Goal: Information Seeking & Learning: Find specific fact

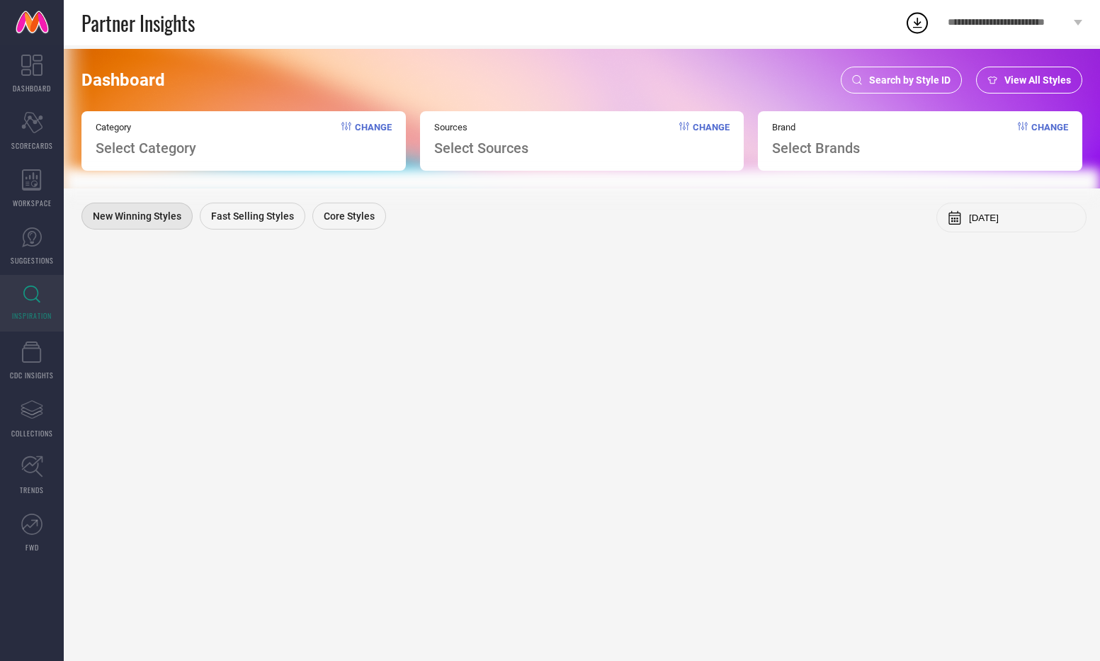
click at [921, 77] on span "Search by Style ID" at bounding box center [909, 79] width 81 height 11
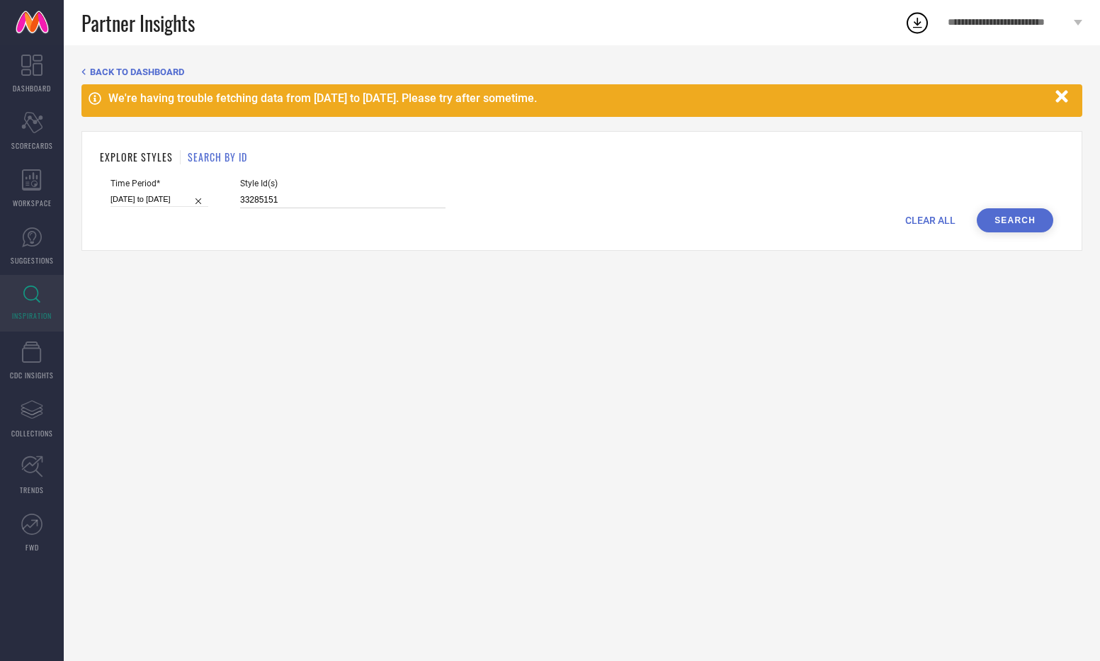
click at [300, 197] on input "33285151" at bounding box center [342, 200] width 205 height 16
type input "27866276 34343859 27845830 34561757 33931178 31441804 30394092 34572439 3261461…"
select select "7"
select select "2025"
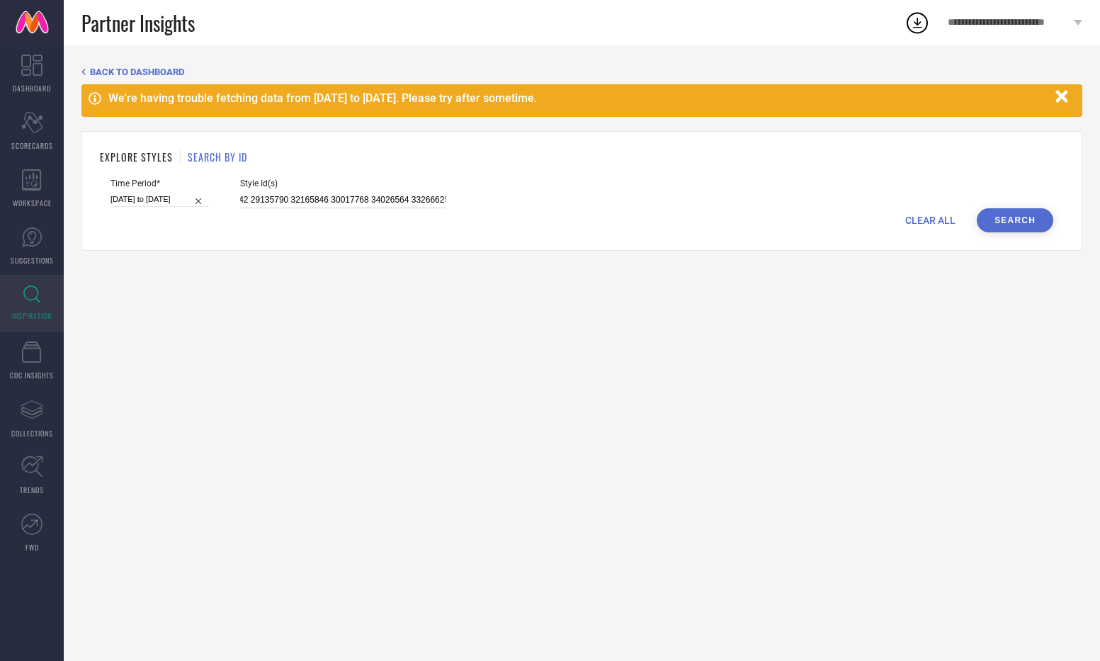
select select "8"
select select "2025"
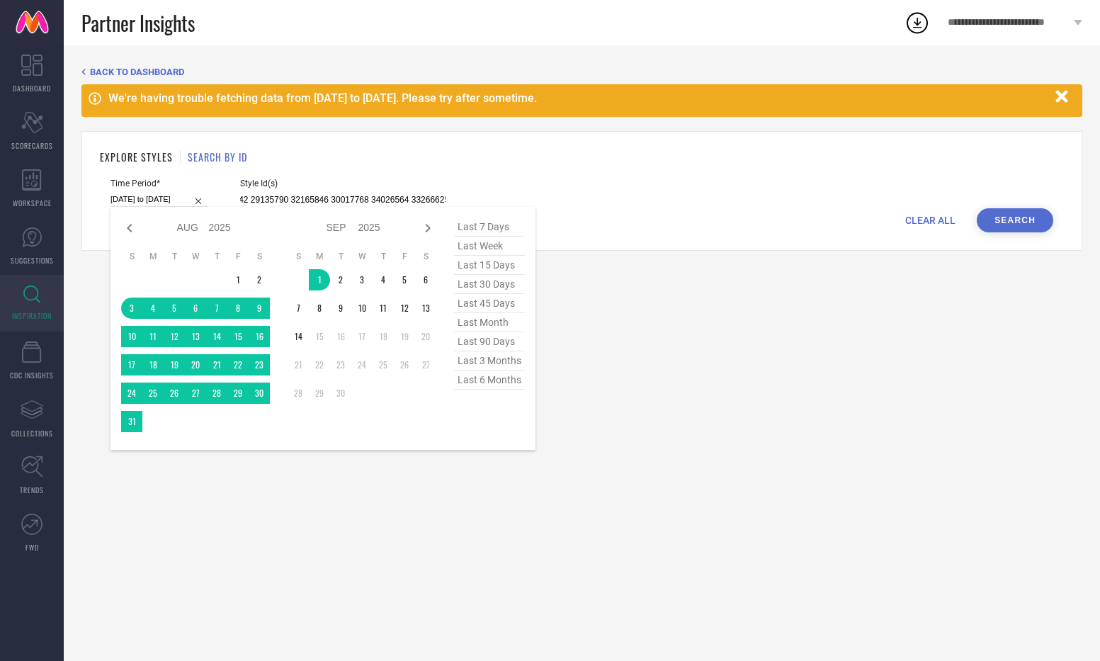
click at [148, 200] on input "[DATE] to [DATE]" at bounding box center [159, 199] width 98 height 15
type input "27866276 34343859 27845830 34561757 33931178 31441804 30394092 34572439 3261461…"
click at [489, 285] on span "last 30 days" at bounding box center [489, 284] width 71 height 19
type input "[DATE] to [DATE]"
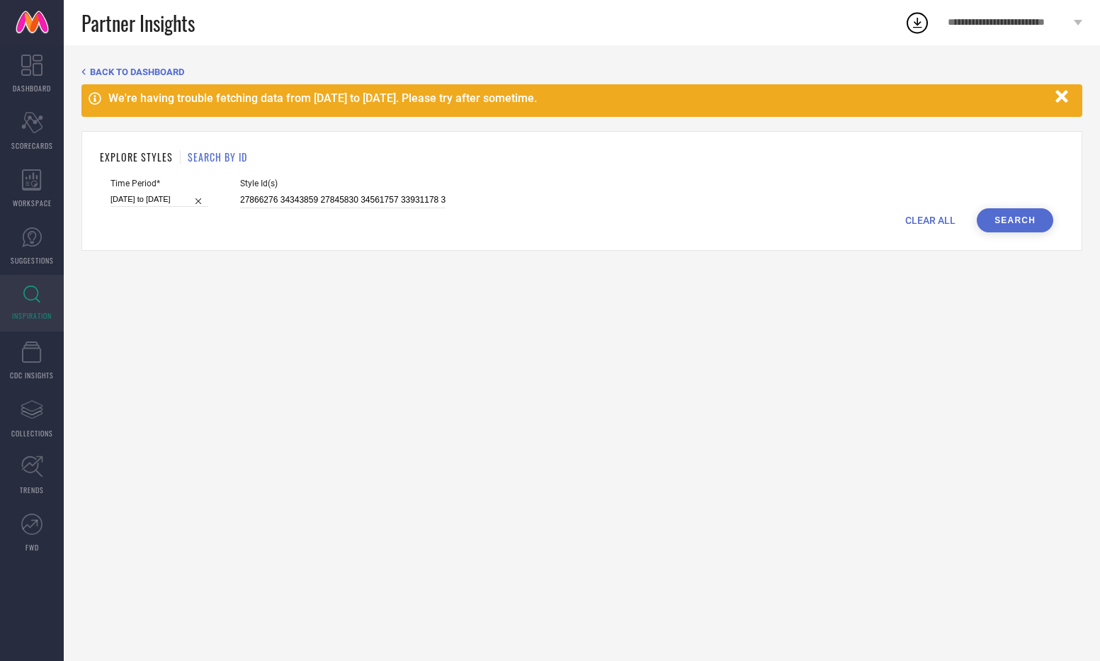
click at [1000, 224] on button "Search" at bounding box center [1014, 220] width 76 height 24
drag, startPoint x: 261, startPoint y: 200, endPoint x: 185, endPoint y: 200, distance: 76.5
click at [185, 200] on div "Time Period* [DATE] to [DATE] Style Id(s) 27866276 34343859 27845830 34561757 3…" at bounding box center [581, 193] width 942 height 30
type input "34343859 27845830 34561757 33931178 31441804 30394092 34572439 32614612 2884998…"
click at [1004, 232] on button "Search" at bounding box center [1014, 220] width 76 height 24
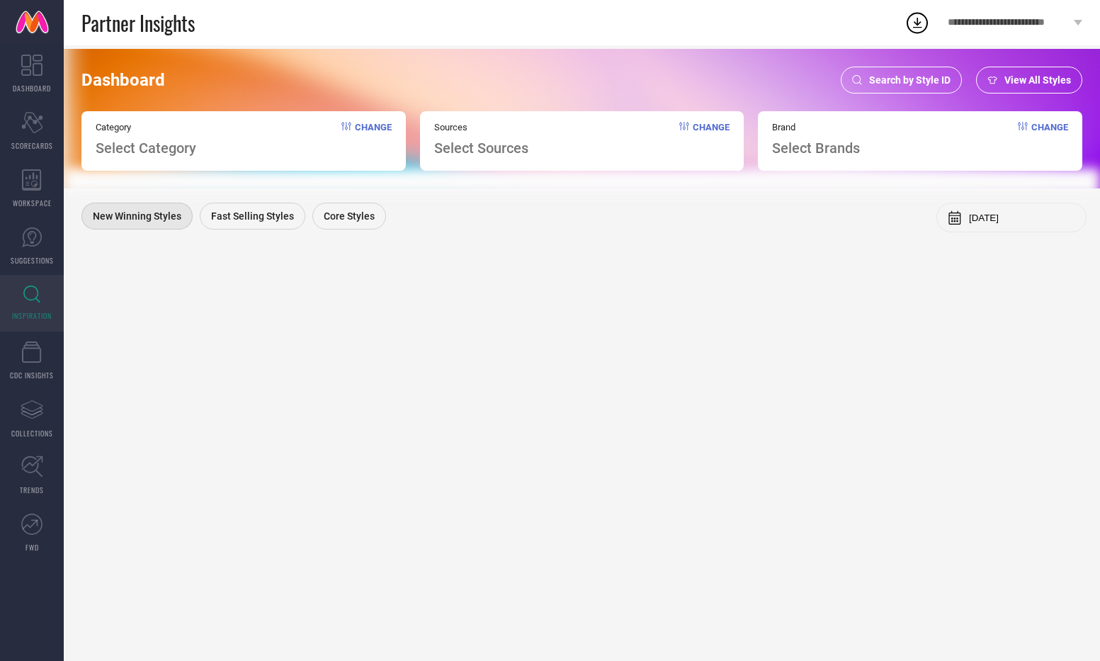
click at [926, 74] on span "Search by Style ID" at bounding box center [909, 79] width 81 height 11
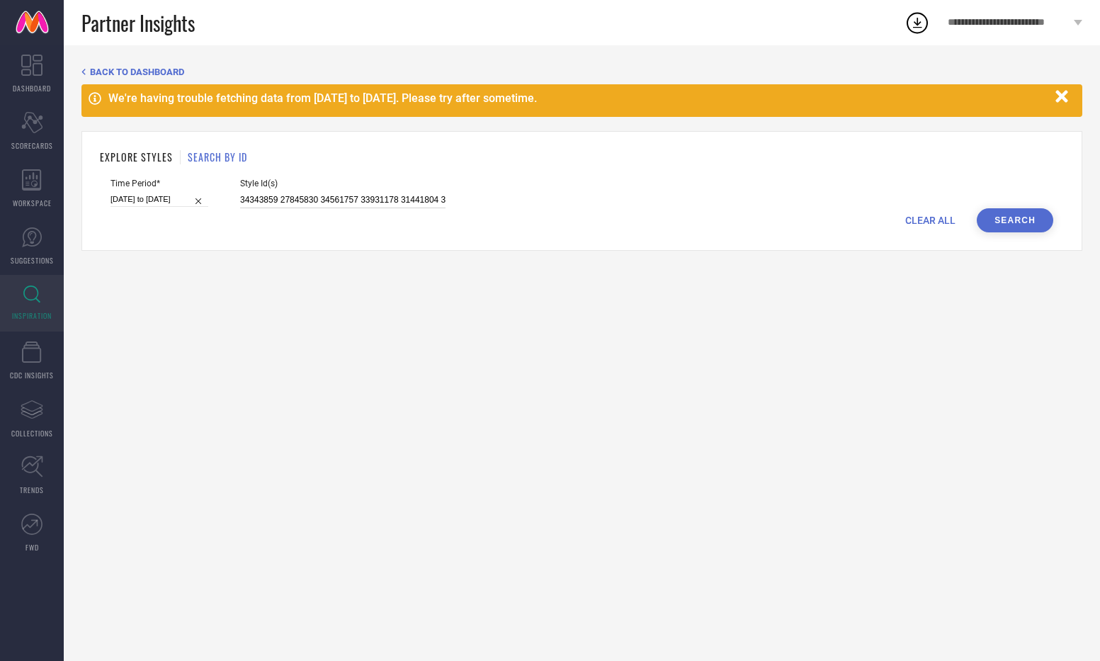
click at [376, 201] on input "34343859 27845830 34561757 33931178 31441804 30394092 34572439 32614612 2884998…" at bounding box center [342, 200] width 205 height 16
click at [1009, 216] on button "Search" at bounding box center [1014, 220] width 76 height 24
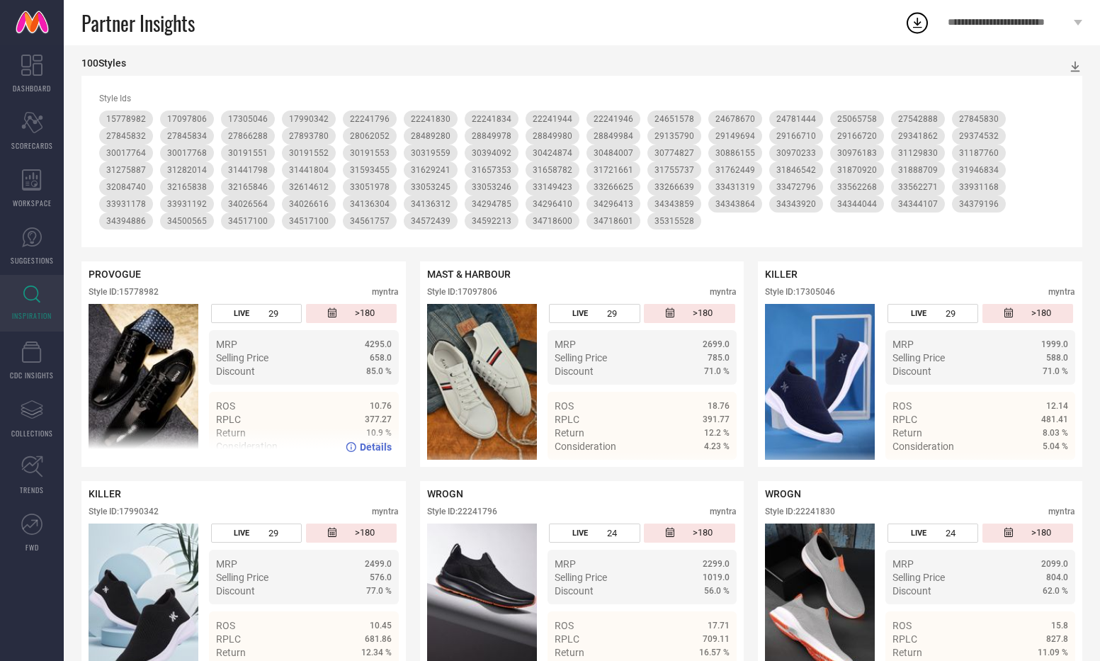
scroll to position [288, 0]
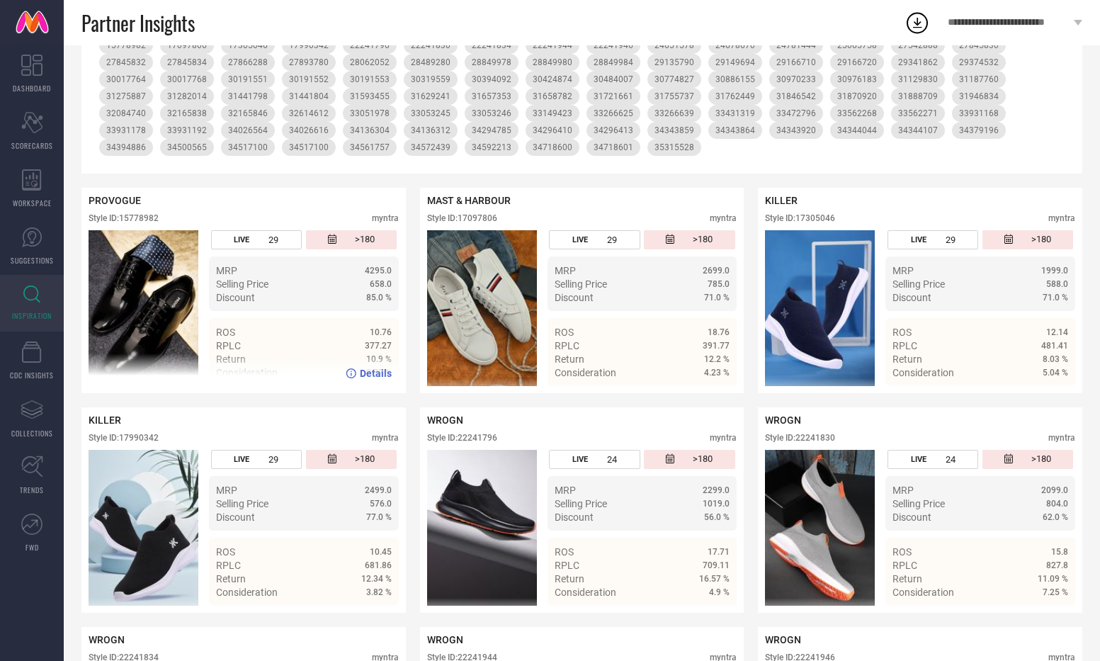
drag, startPoint x: 167, startPoint y: 210, endPoint x: 118, endPoint y: 212, distance: 48.9
click at [118, 212] on div "PROVOGUE Style ID: 15778982 myntra" at bounding box center [244, 212] width 310 height 35
click at [127, 217] on div "Style ID: 15778982" at bounding box center [124, 218] width 70 height 10
drag, startPoint x: 120, startPoint y: 219, endPoint x: 181, endPoint y: 218, distance: 60.9
click at [181, 218] on div "Style ID: 15778982 myntra" at bounding box center [244, 221] width 310 height 17
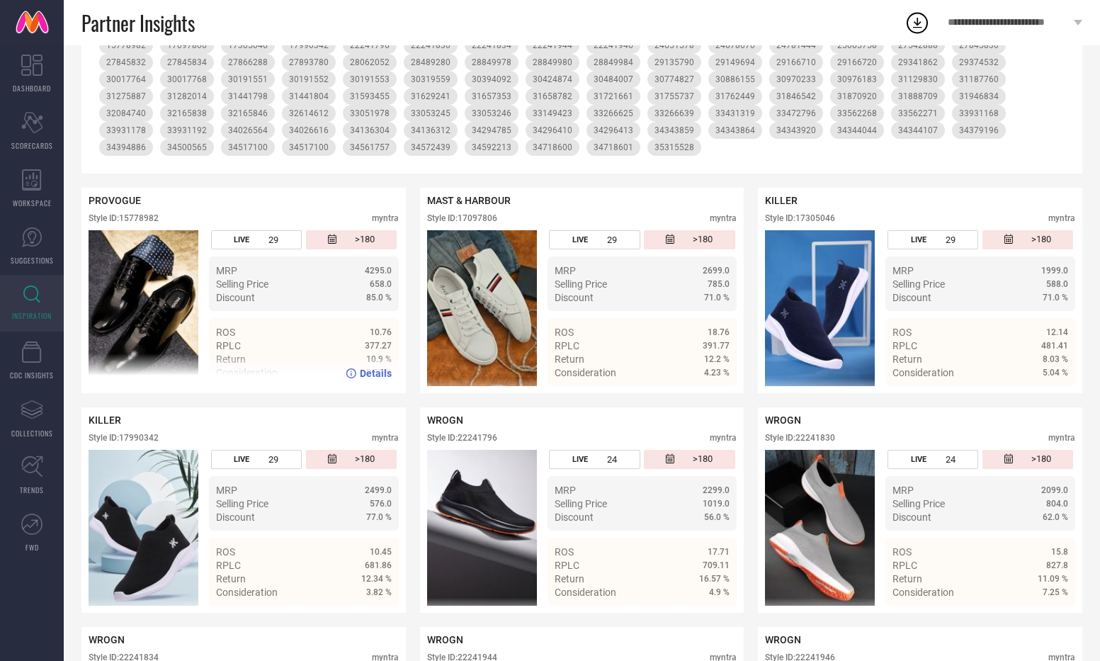
click at [159, 220] on div "Style ID: 15778982" at bounding box center [124, 218] width 70 height 10
drag, startPoint x: 159, startPoint y: 220, endPoint x: 122, endPoint y: 220, distance: 36.1
click at [122, 220] on div "Style ID: 15778982" at bounding box center [124, 218] width 70 height 10
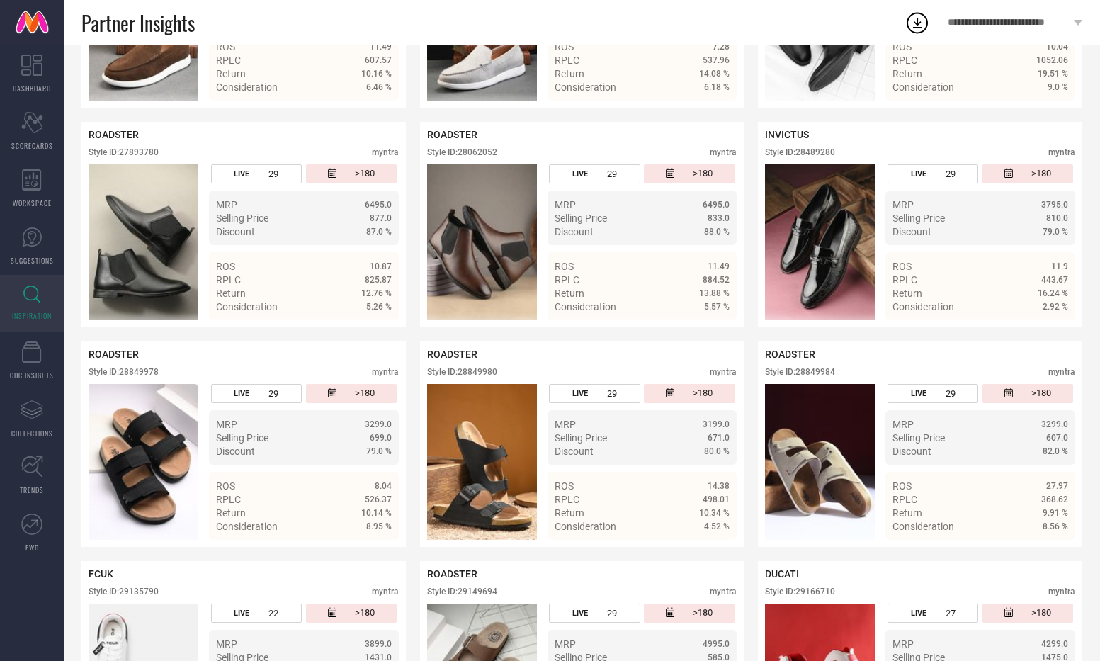
scroll to position [1672, 0]
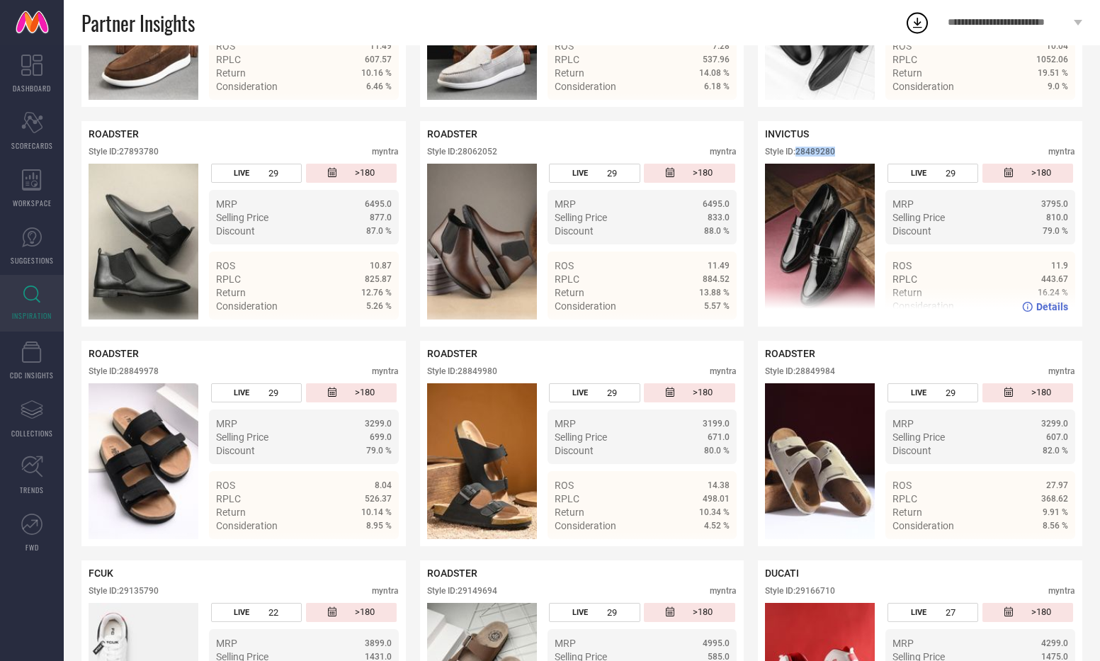
drag, startPoint x: 840, startPoint y: 152, endPoint x: 798, endPoint y: 154, distance: 42.5
click at [798, 154] on div "Style ID: 28489280 myntra" at bounding box center [920, 155] width 310 height 17
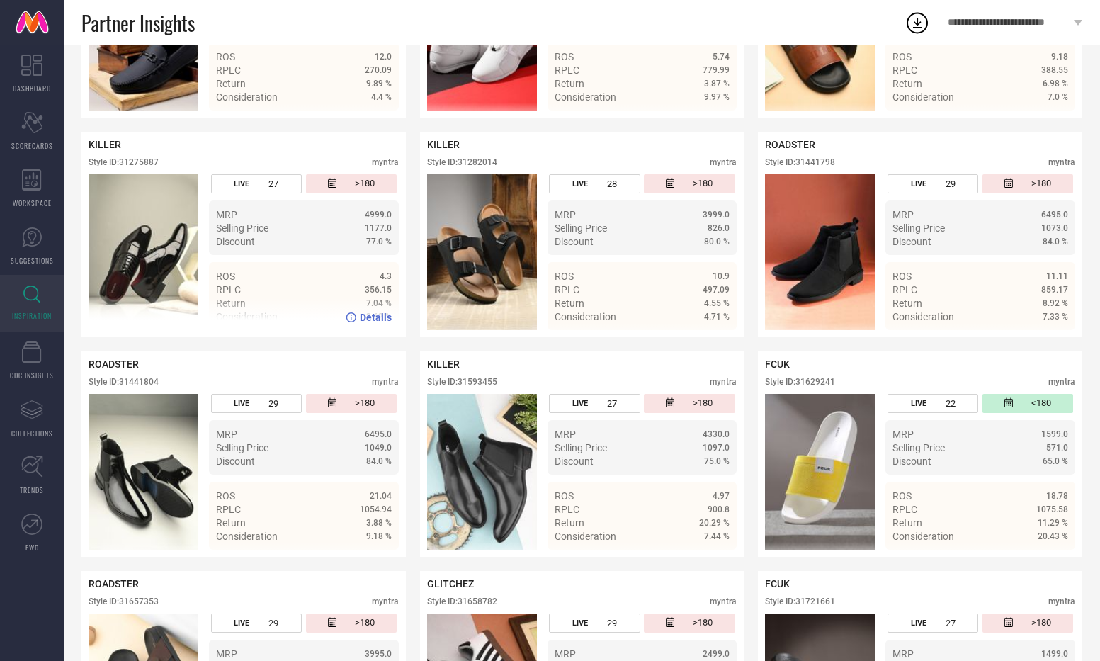
scroll to position [3622, 0]
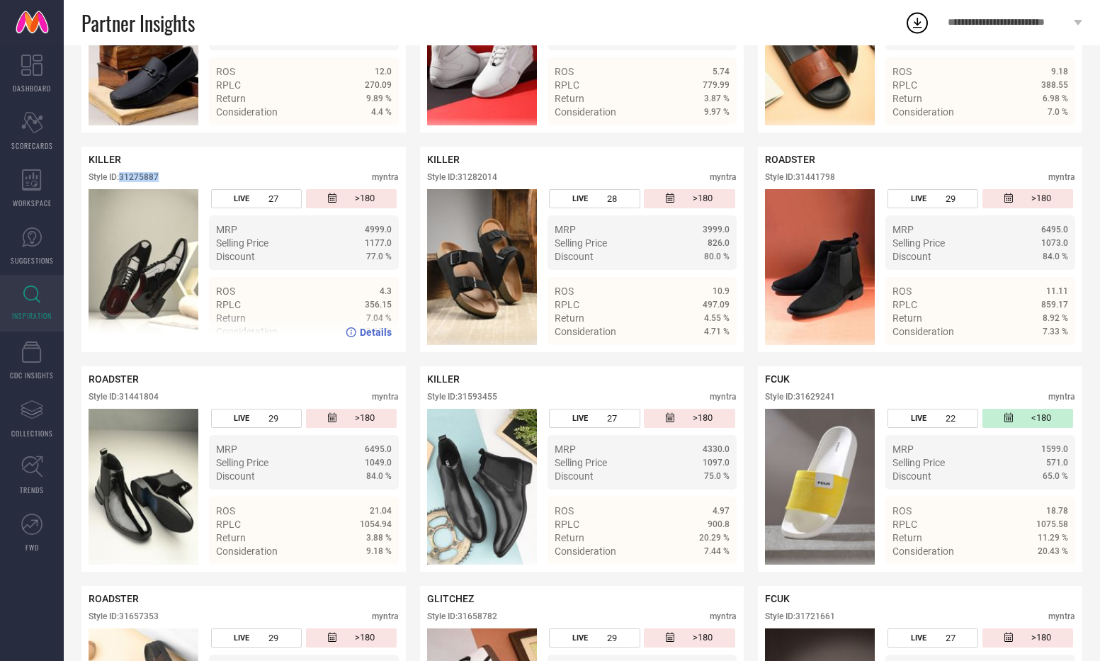
drag, startPoint x: 165, startPoint y: 181, endPoint x: 120, endPoint y: 182, distance: 45.3
click at [120, 182] on div "Style ID: 31275887 myntra" at bounding box center [244, 180] width 310 height 17
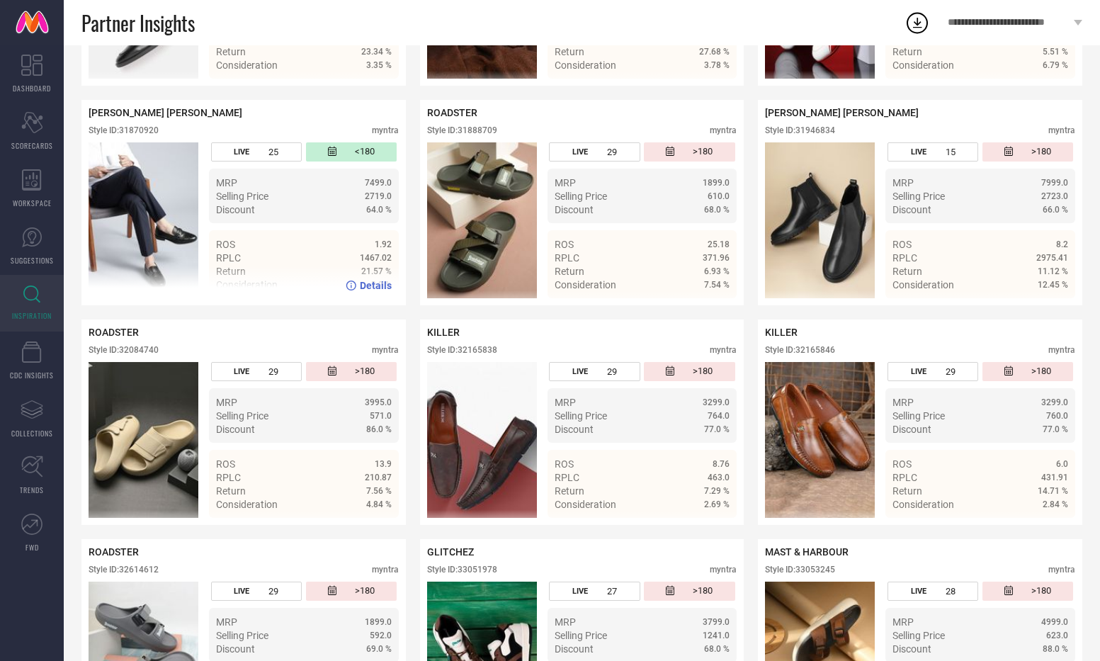
scroll to position [4523, 0]
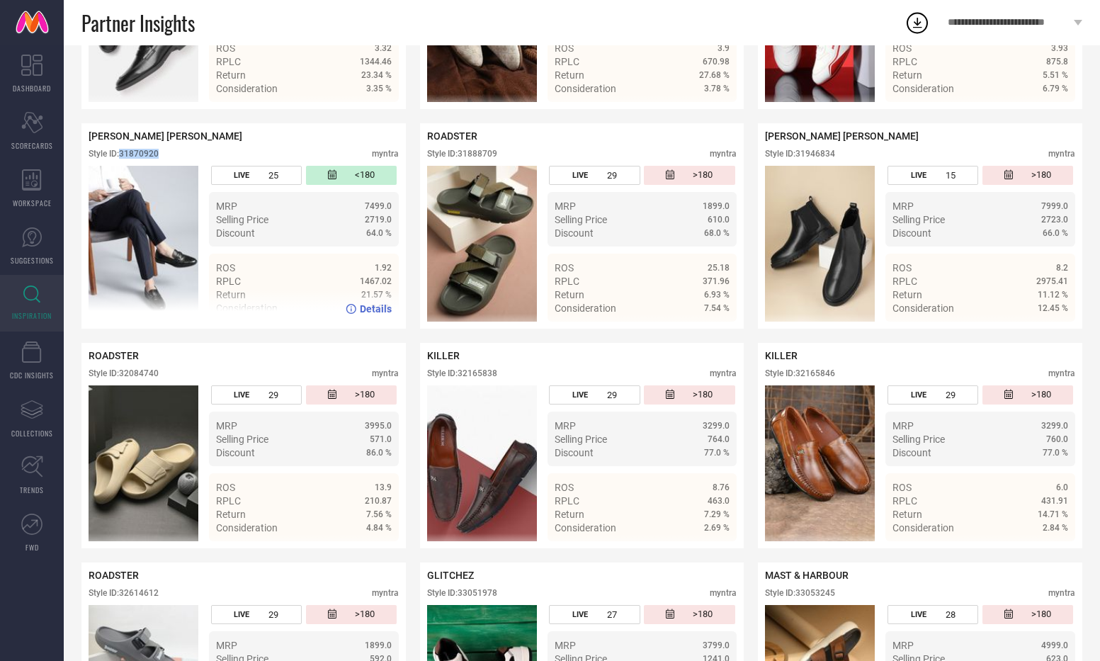
drag, startPoint x: 168, startPoint y: 163, endPoint x: 121, endPoint y: 164, distance: 46.7
click at [121, 164] on div "Style ID: 31870920 myntra" at bounding box center [244, 157] width 310 height 17
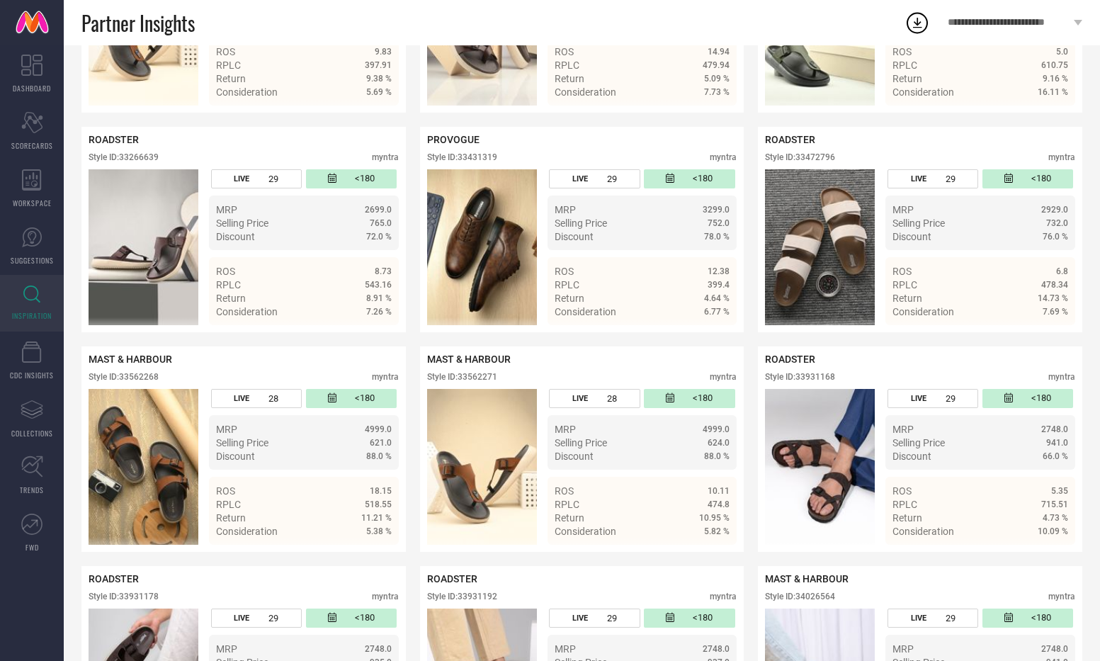
scroll to position [5399, 0]
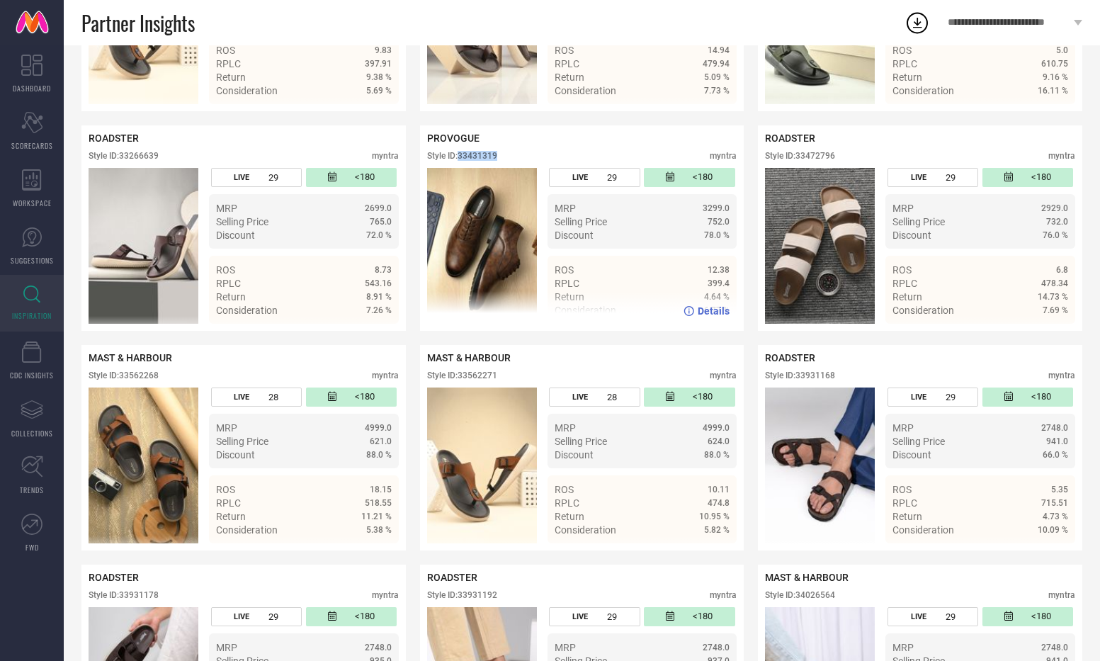
drag, startPoint x: 462, startPoint y: 163, endPoint x: 498, endPoint y: 163, distance: 36.1
click at [497, 161] on div "Style ID: 33431319" at bounding box center [462, 156] width 70 height 10
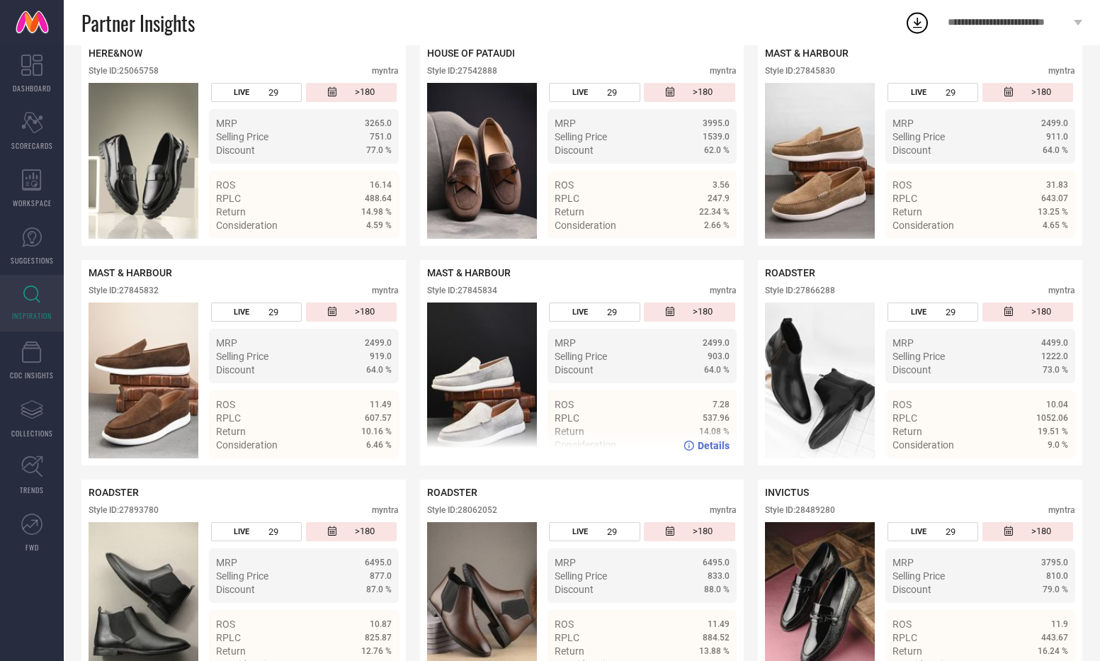
scroll to position [1330, 0]
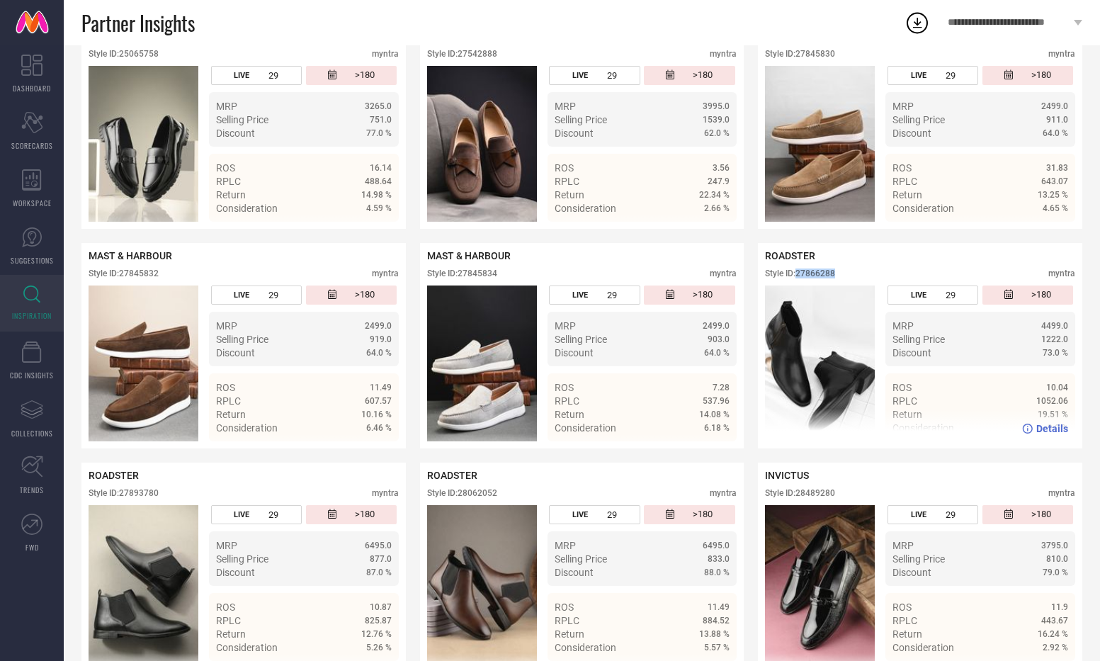
drag, startPoint x: 836, startPoint y: 276, endPoint x: 799, endPoint y: 275, distance: 37.6
click at [799, 275] on div "Style ID: 27866288" at bounding box center [800, 273] width 70 height 10
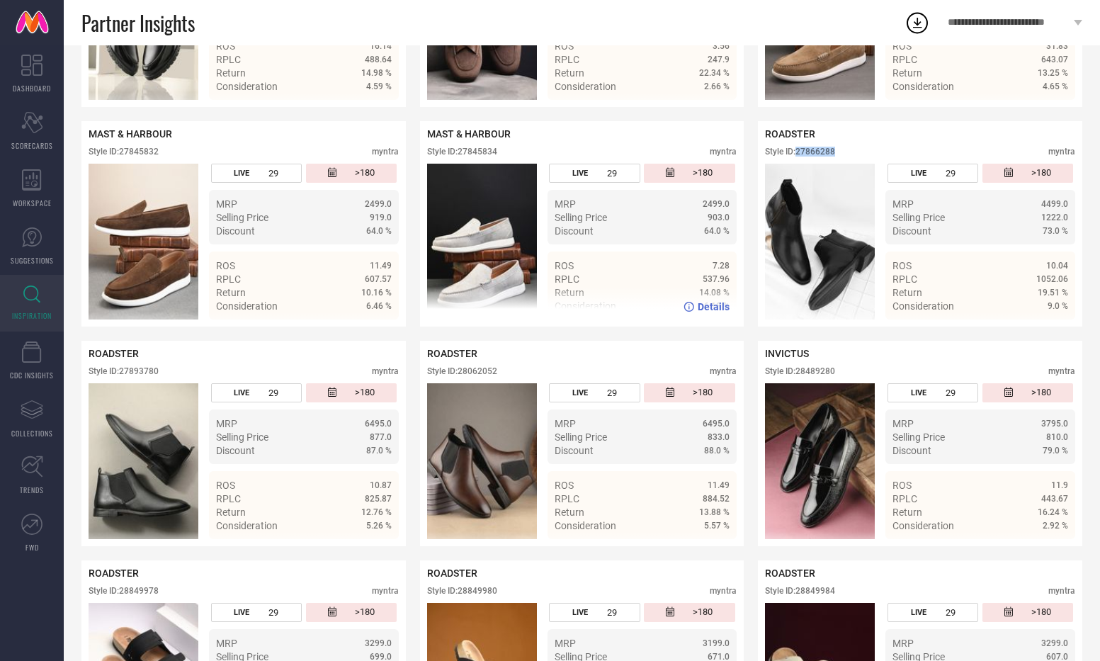
scroll to position [1464, 0]
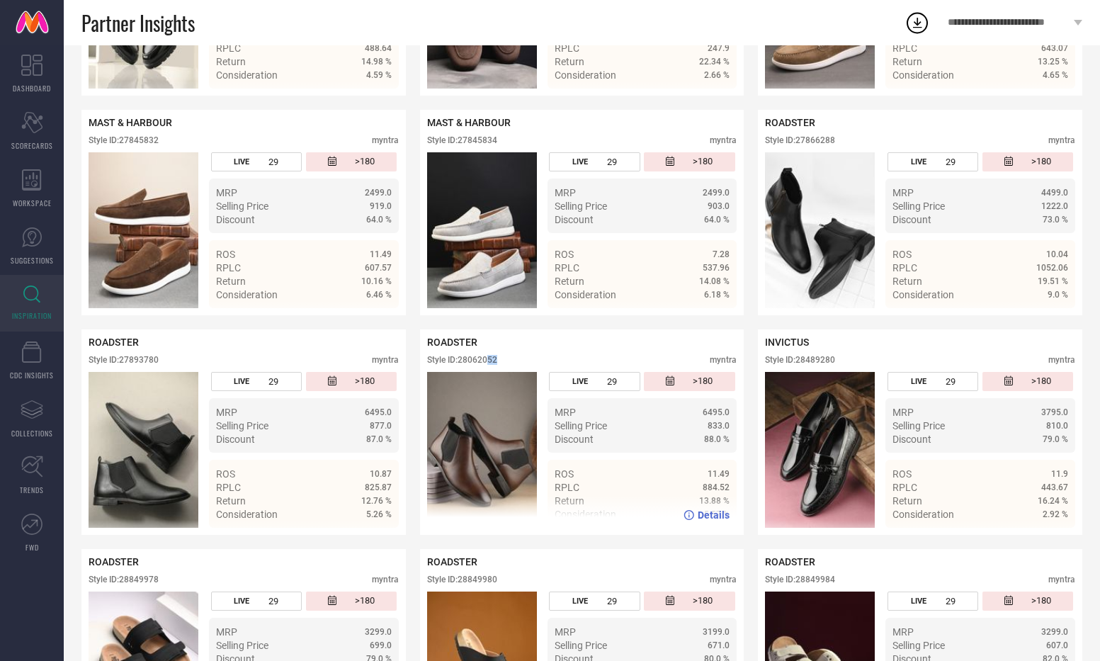
drag, startPoint x: 498, startPoint y: 360, endPoint x: 489, endPoint y: 360, distance: 9.9
click at [489, 360] on div "Style ID: 28062052 myntra" at bounding box center [582, 363] width 310 height 17
click at [506, 357] on div "Style ID: 28062052 myntra" at bounding box center [582, 363] width 310 height 17
drag, startPoint x: 503, startPoint y: 356, endPoint x: 452, endPoint y: 372, distance: 52.8
click at [452, 372] on div "ROADSTER Style ID: 28062052 myntra" at bounding box center [582, 353] width 310 height 35
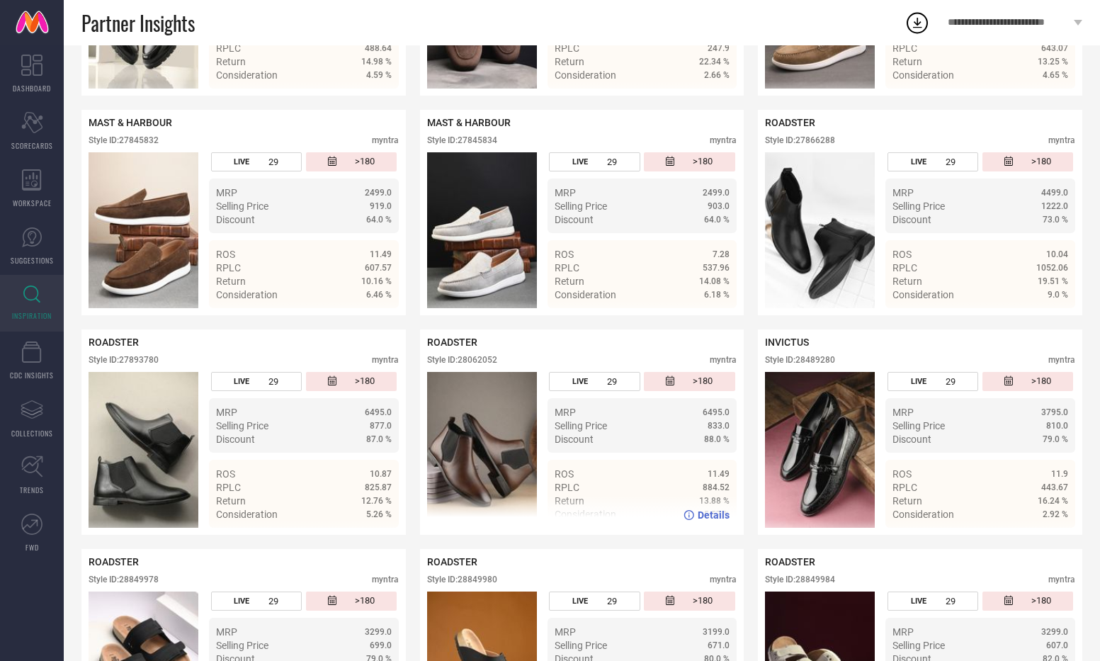
click at [468, 365] on div "Style ID: 28062052" at bounding box center [462, 360] width 70 height 10
drag, startPoint x: 498, startPoint y: 362, endPoint x: 460, endPoint y: 360, distance: 38.3
click at [460, 360] on div "Style ID: 28062052" at bounding box center [462, 360] width 70 height 10
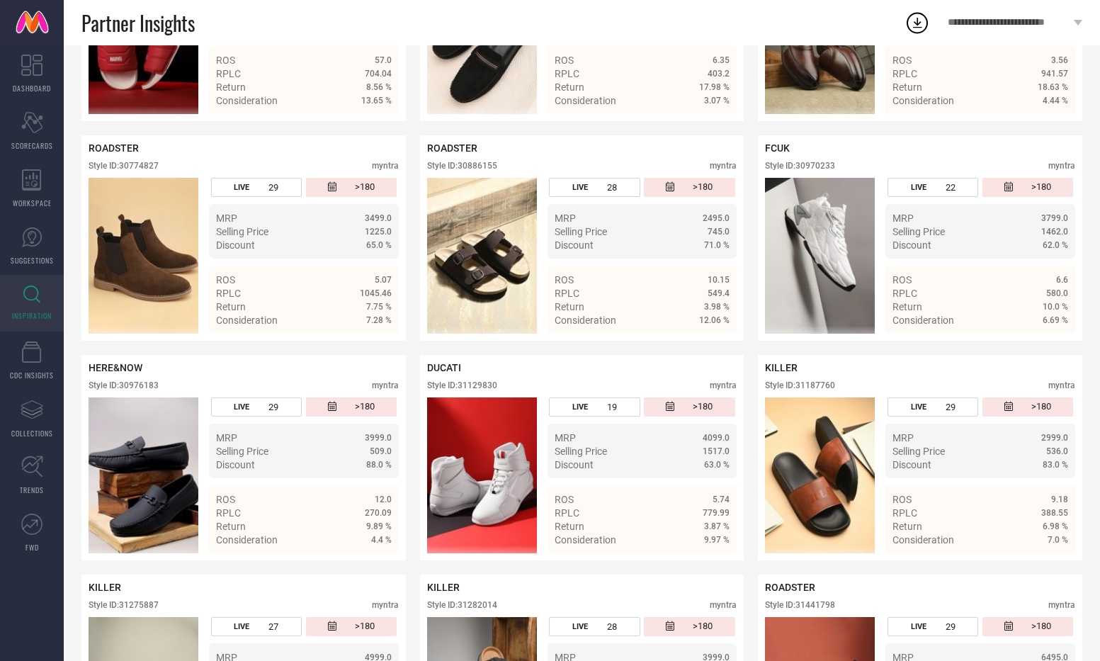
scroll to position [3197, 0]
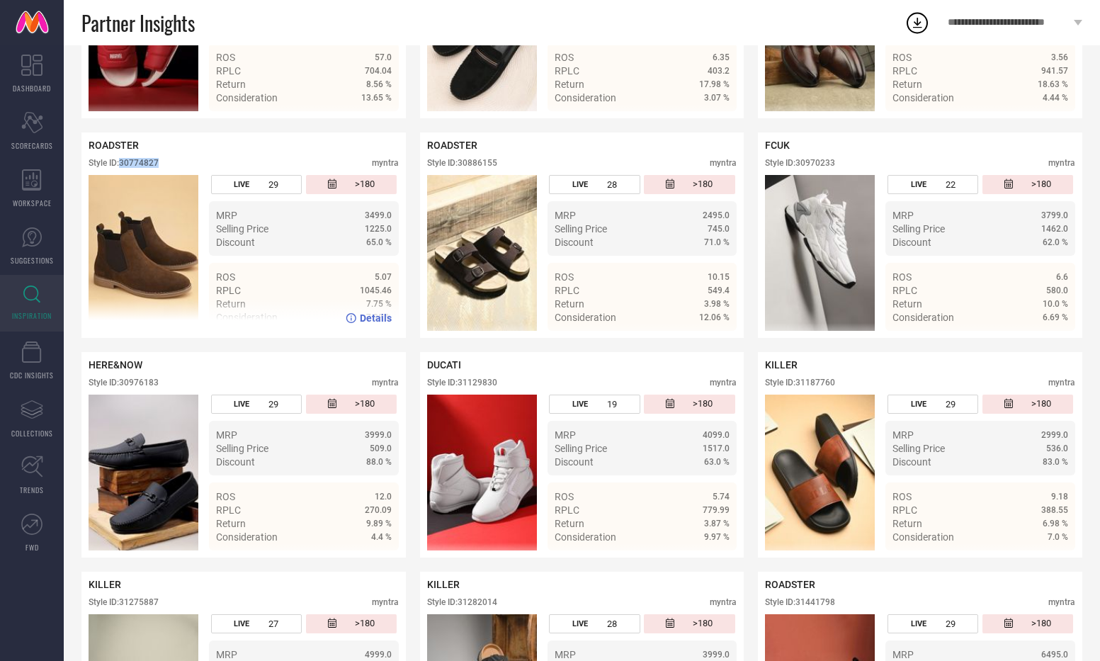
drag, startPoint x: 158, startPoint y: 170, endPoint x: 122, endPoint y: 169, distance: 36.1
click at [122, 169] on div "Style ID: 30774827 myntra" at bounding box center [244, 166] width 310 height 17
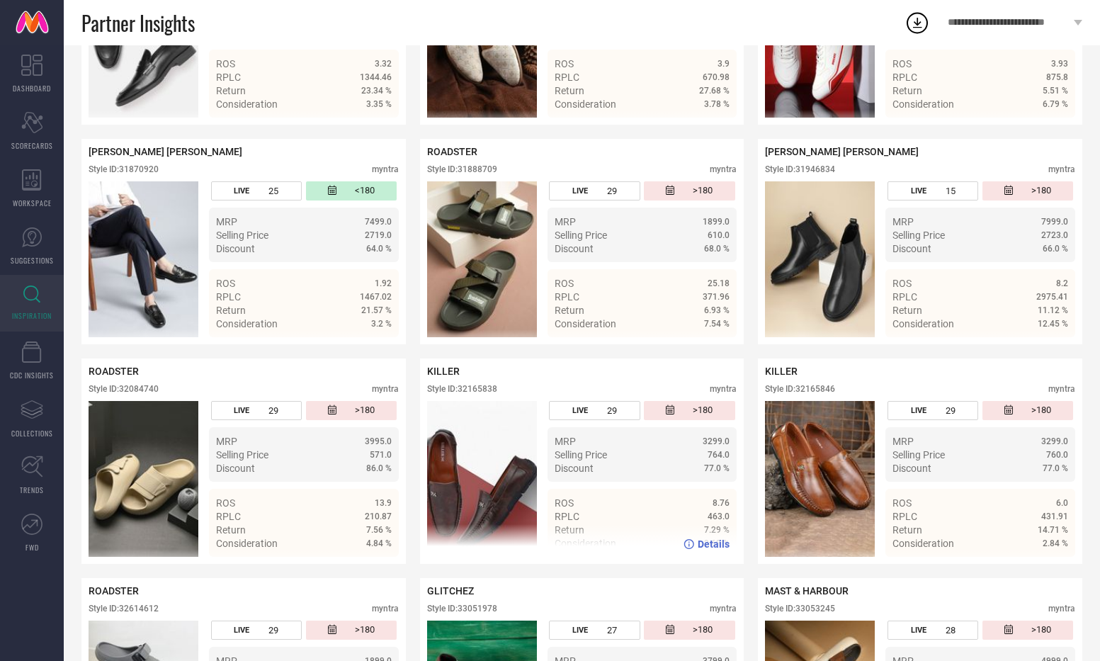
scroll to position [4512, 0]
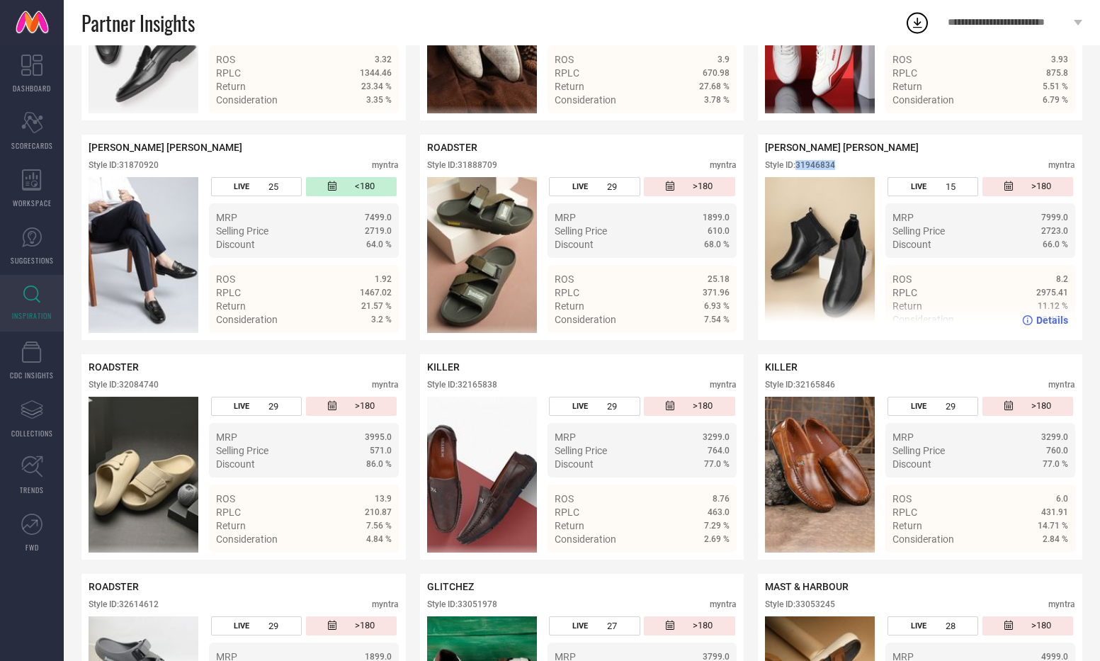
drag, startPoint x: 835, startPoint y: 170, endPoint x: 797, endPoint y: 173, distance: 39.1
click at [797, 170] on div "Style ID: 31946834" at bounding box center [800, 165] width 70 height 10
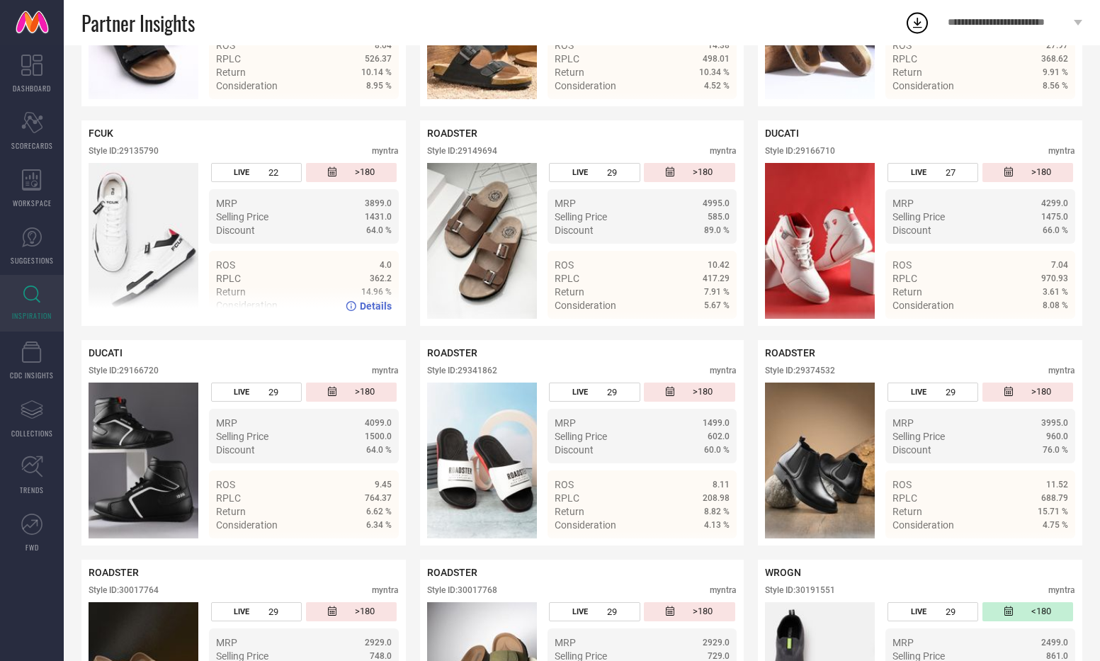
scroll to position [2099, 0]
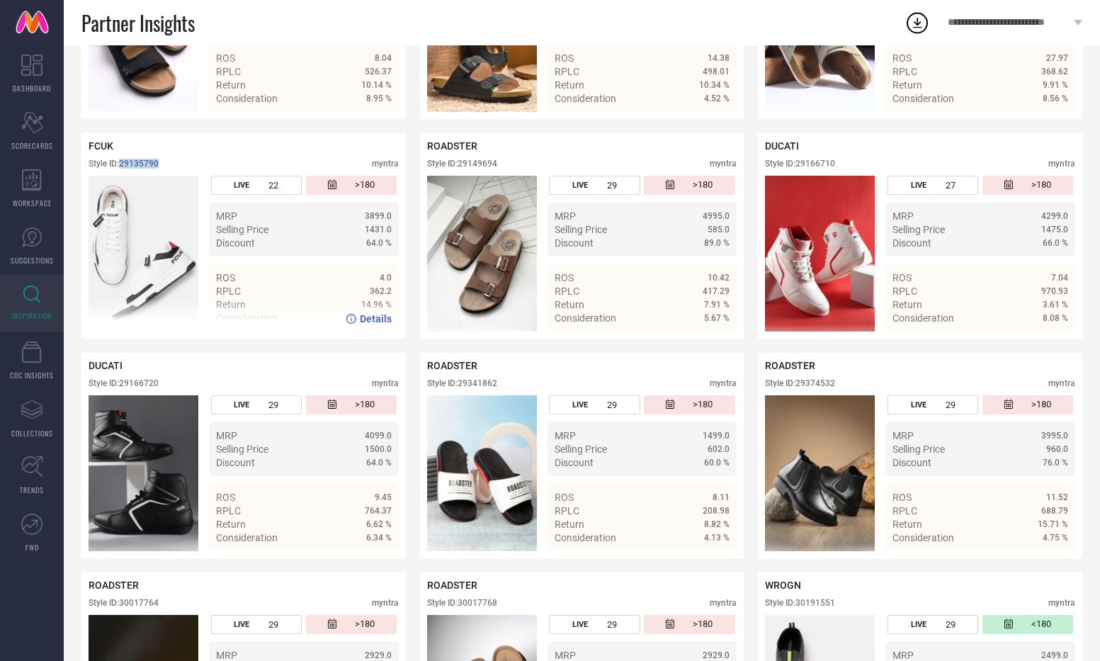
drag, startPoint x: 120, startPoint y: 166, endPoint x: 164, endPoint y: 164, distance: 43.9
click at [164, 164] on div "Style ID: 29135790 myntra" at bounding box center [244, 167] width 310 height 17
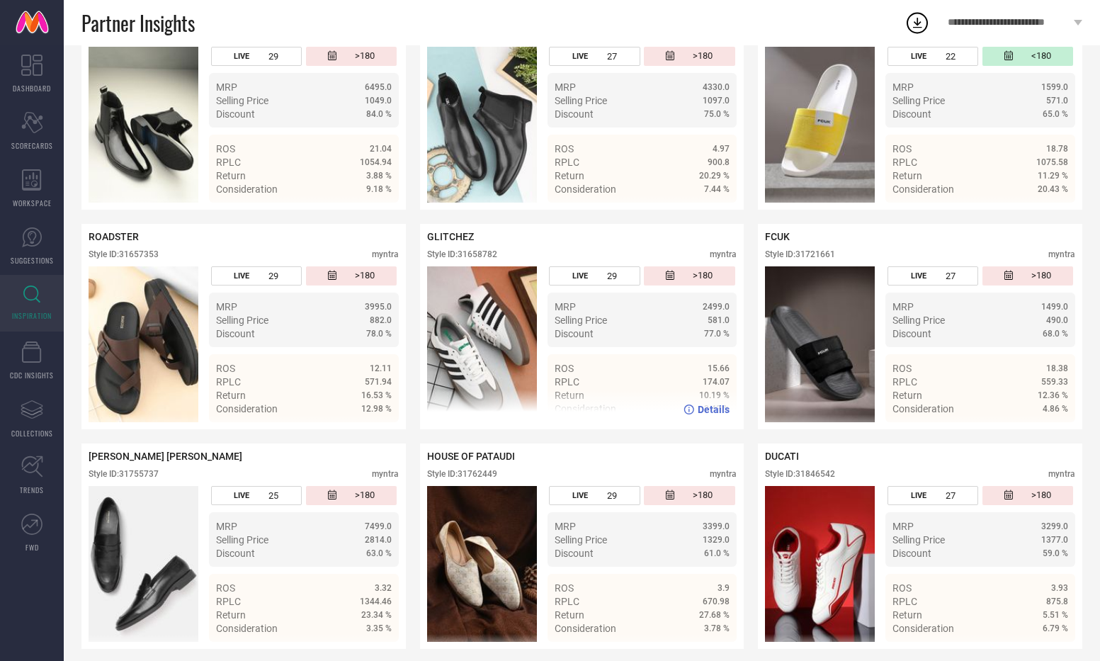
scroll to position [3993, 0]
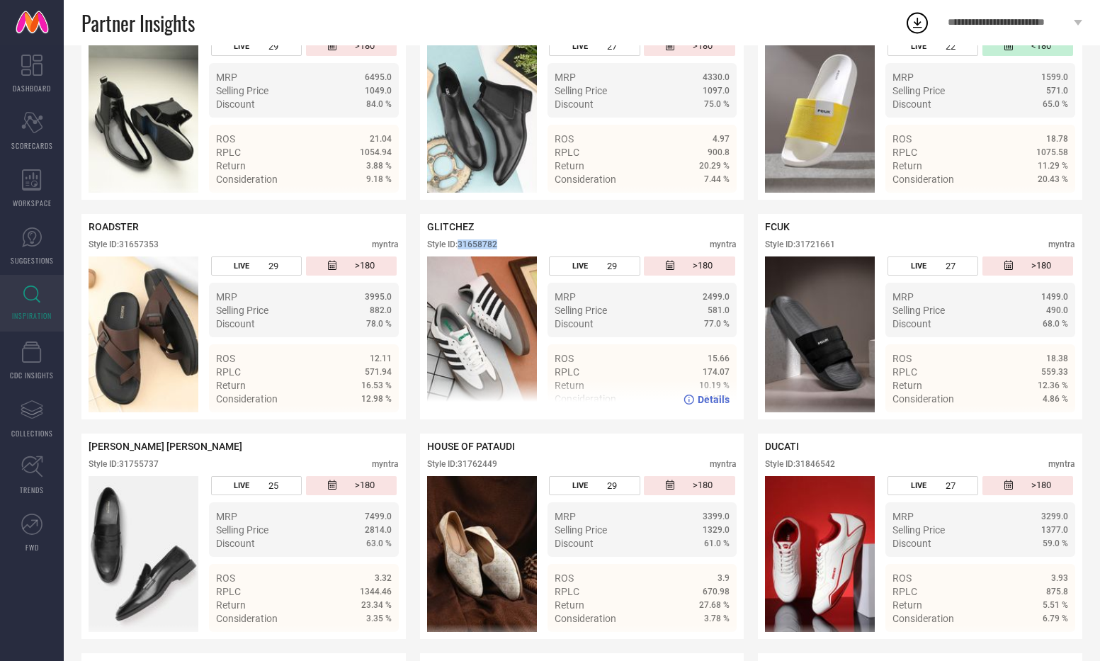
drag, startPoint x: 499, startPoint y: 247, endPoint x: 460, endPoint y: 249, distance: 39.0
click at [460, 249] on div "Style ID: 31658782 myntra" at bounding box center [582, 247] width 310 height 17
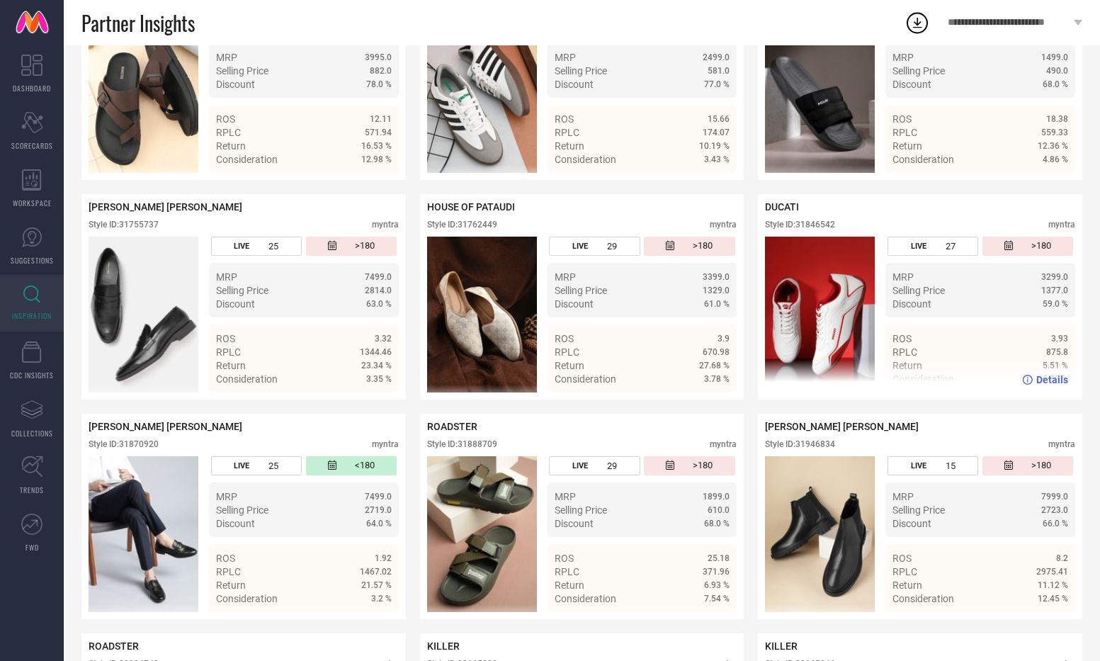
scroll to position [4262, 0]
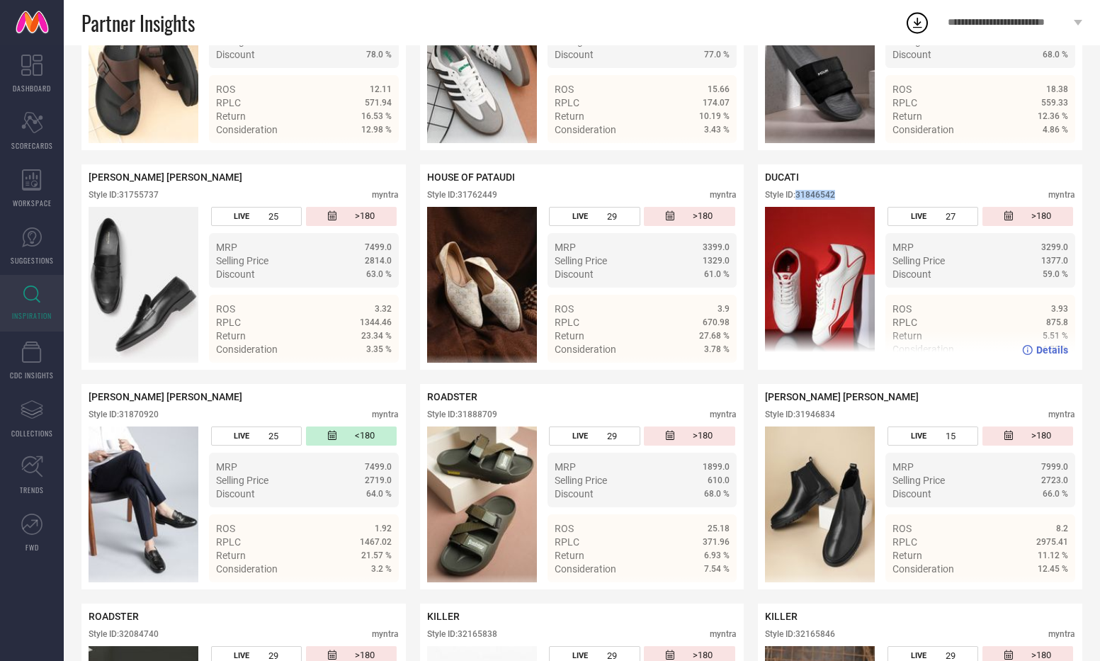
drag, startPoint x: 839, startPoint y: 207, endPoint x: 799, endPoint y: 203, distance: 40.6
click at [799, 203] on div "Style ID: 31846542 myntra" at bounding box center [920, 198] width 310 height 17
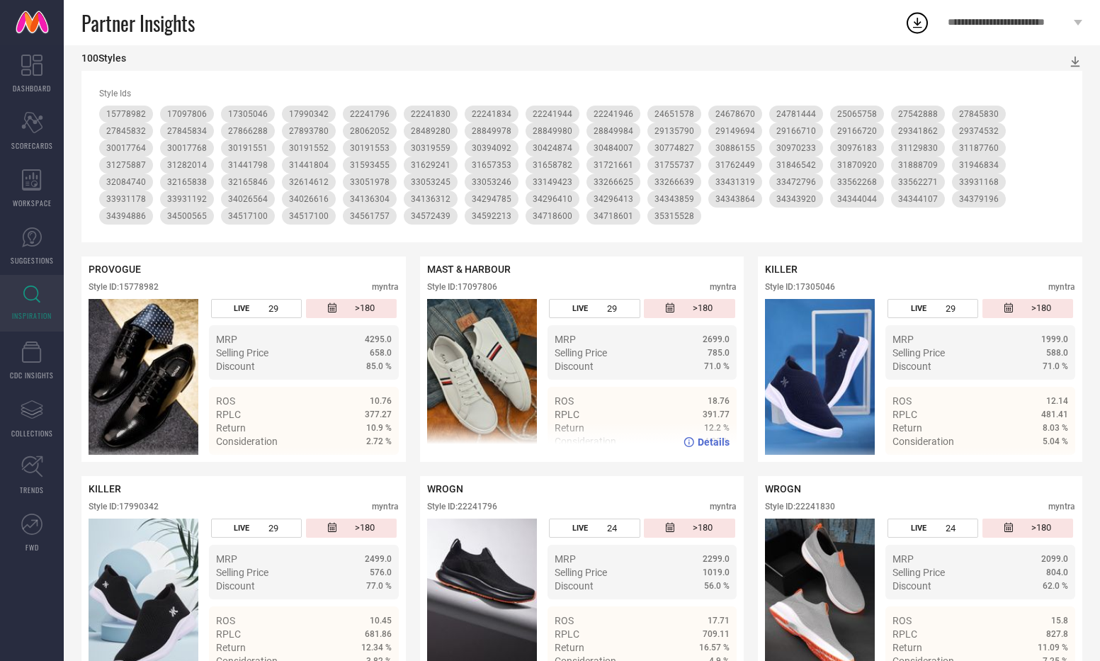
scroll to position [210, 0]
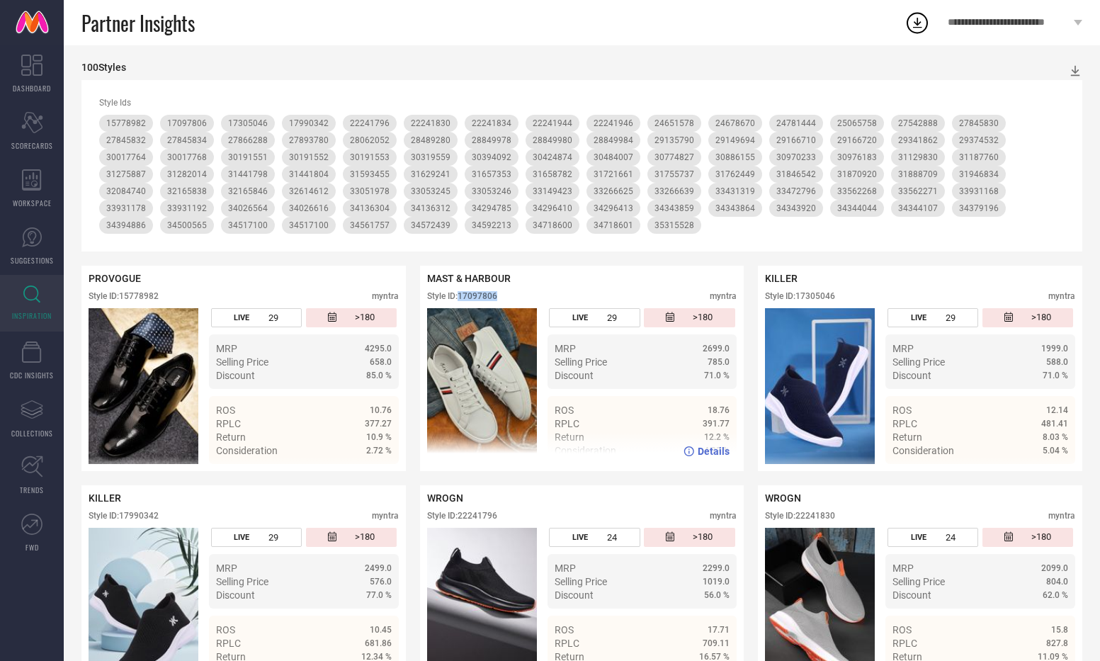
drag, startPoint x: 503, startPoint y: 296, endPoint x: 461, endPoint y: 296, distance: 42.5
click at [461, 296] on div "Style ID: 17097806 myntra" at bounding box center [582, 299] width 310 height 17
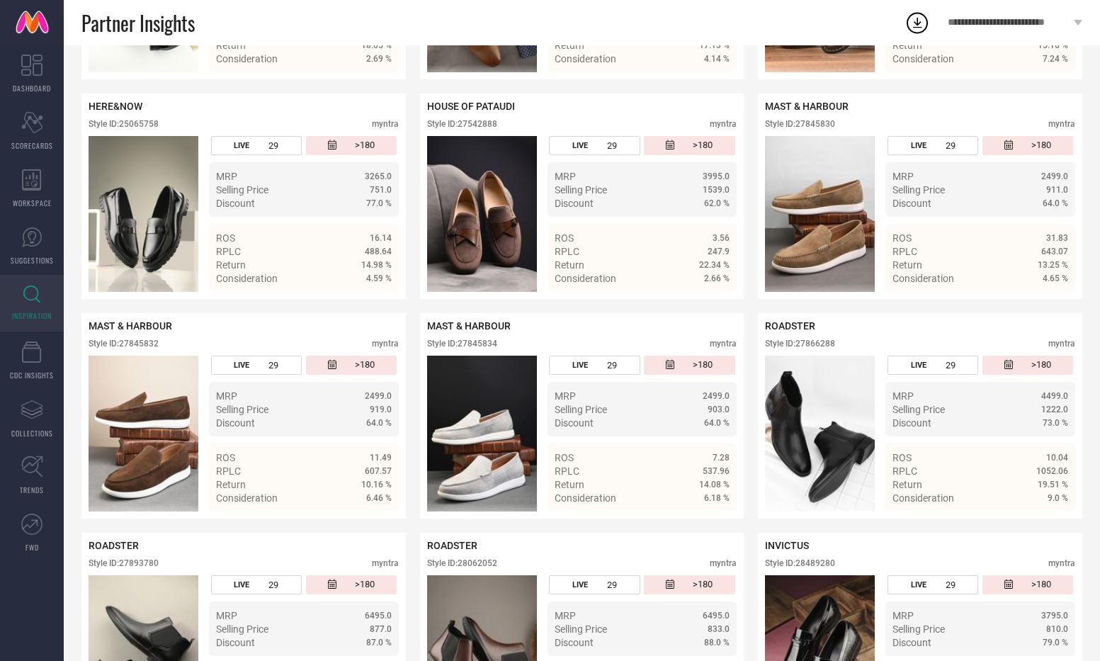
scroll to position [1262, 0]
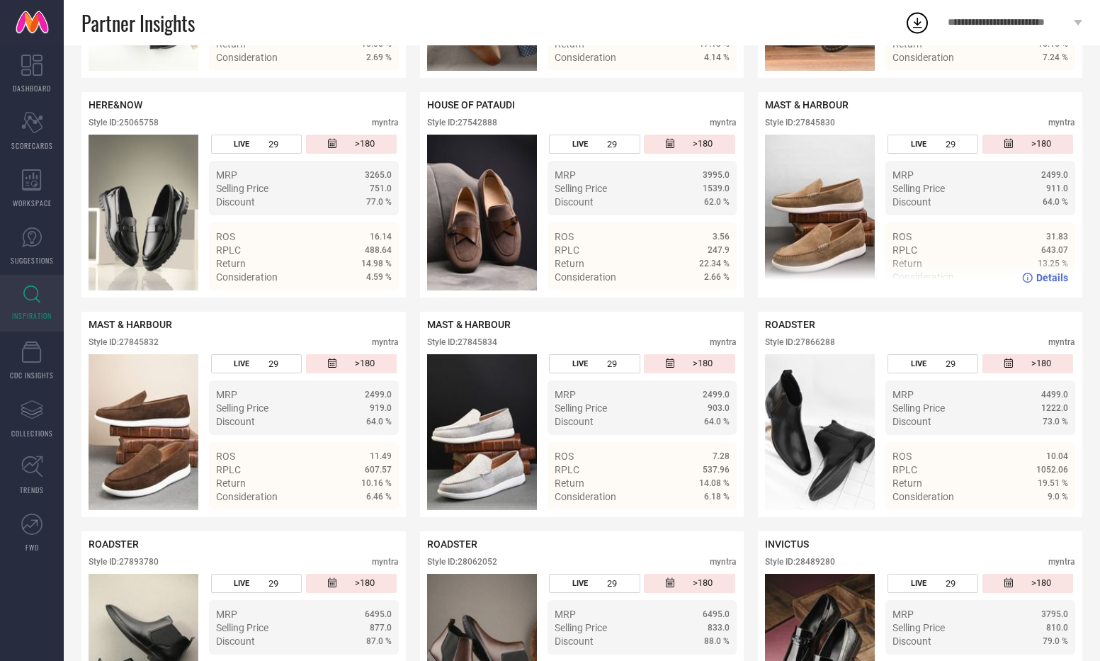
click at [835, 115] on div "MAST & HARBOUR Style ID: 27845830 myntra" at bounding box center [920, 116] width 310 height 35
drag, startPoint x: 836, startPoint y: 120, endPoint x: 797, endPoint y: 123, distance: 39.8
click at [797, 123] on div "Style ID: 27845830" at bounding box center [800, 123] width 70 height 10
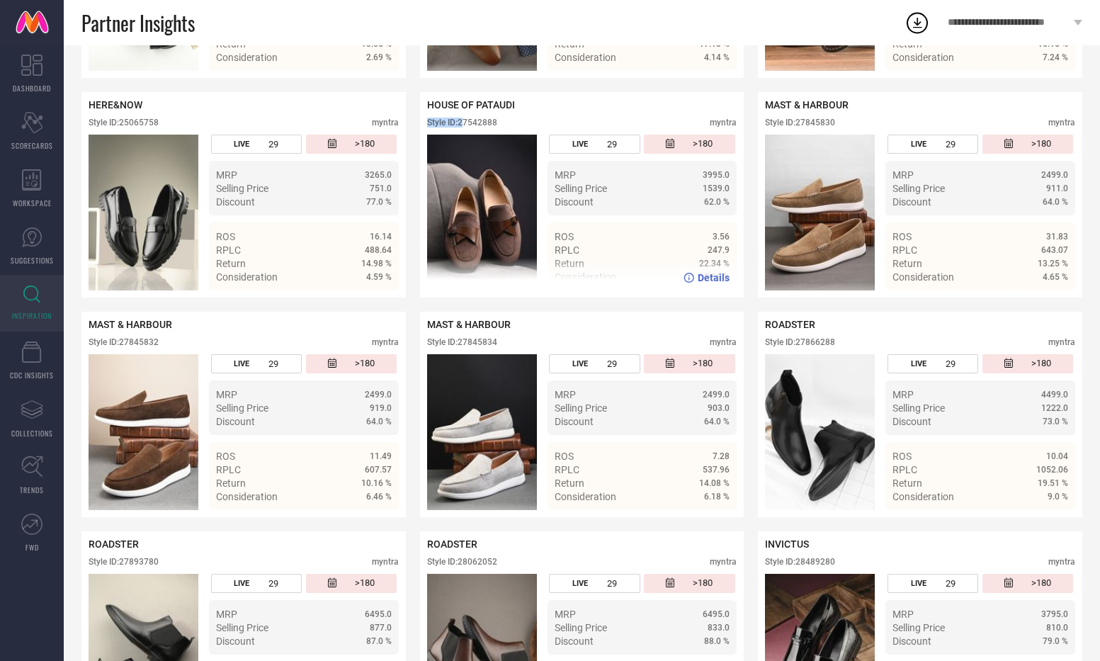
drag, startPoint x: 503, startPoint y: 119, endPoint x: 464, endPoint y: 122, distance: 39.8
click at [464, 122] on div "Style ID: 27542888 myntra" at bounding box center [582, 126] width 310 height 17
click at [460, 124] on div "Style ID: 27542888" at bounding box center [462, 123] width 70 height 10
drag, startPoint x: 460, startPoint y: 124, endPoint x: 503, endPoint y: 125, distance: 43.9
click at [503, 125] on div "Style ID: 27542888 myntra" at bounding box center [582, 126] width 310 height 17
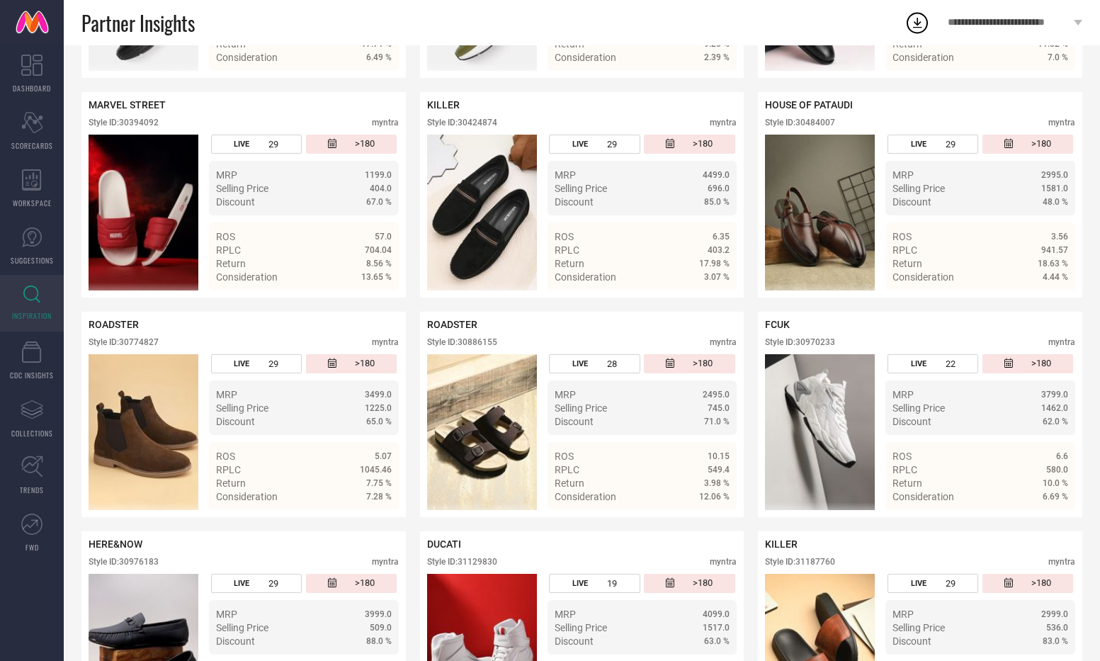
scroll to position [3030, 0]
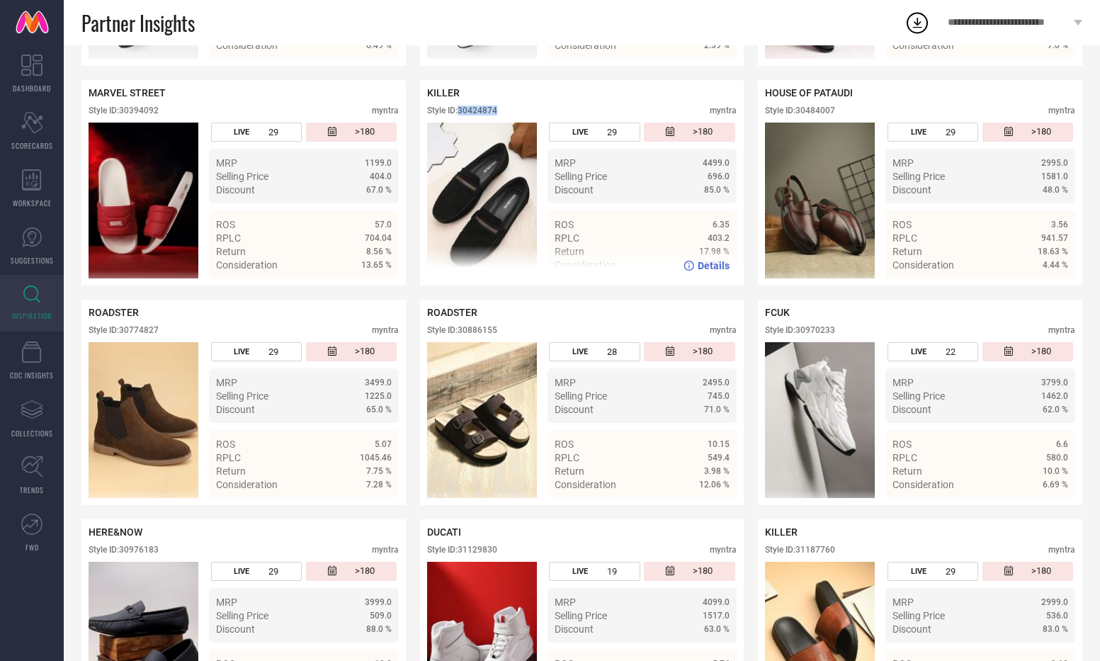
drag, startPoint x: 501, startPoint y: 115, endPoint x: 459, endPoint y: 115, distance: 41.8
click at [459, 115] on div "Style ID: 30424874 myntra" at bounding box center [582, 113] width 310 height 17
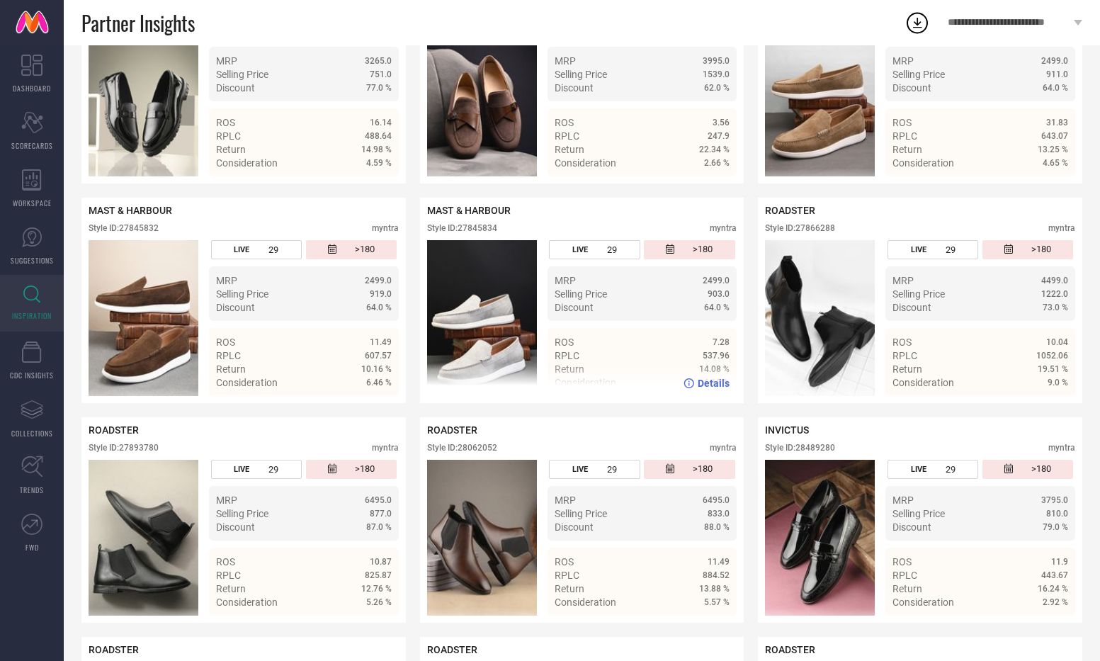
scroll to position [1379, 0]
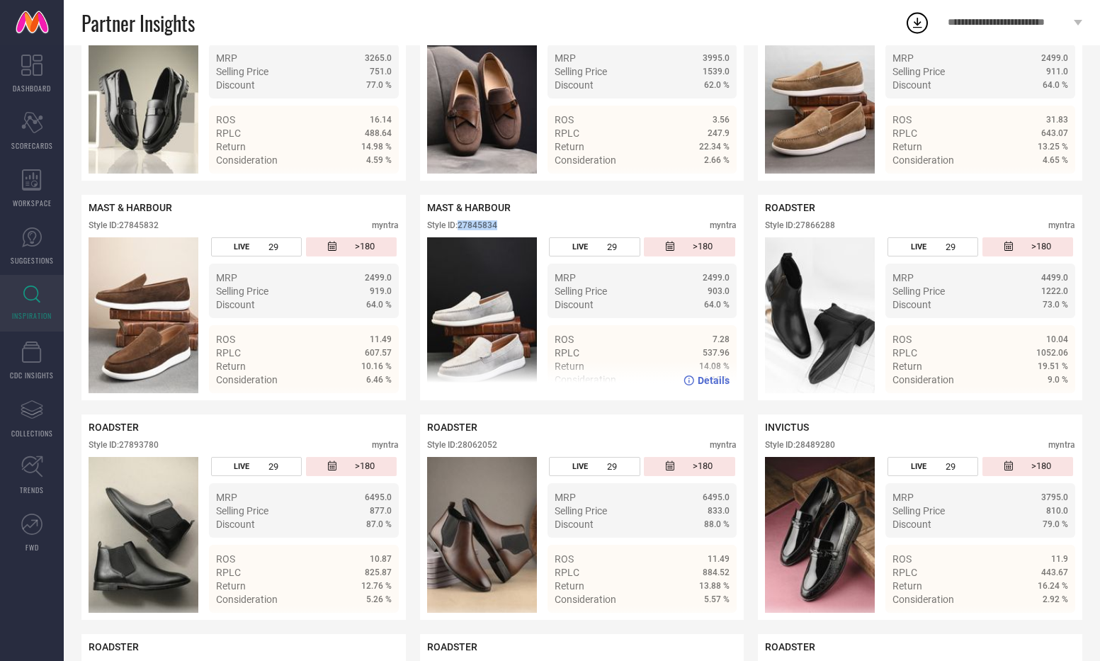
drag, startPoint x: 460, startPoint y: 225, endPoint x: 512, endPoint y: 224, distance: 51.7
click at [513, 224] on div "Style ID: 27845834 myntra" at bounding box center [582, 228] width 310 height 17
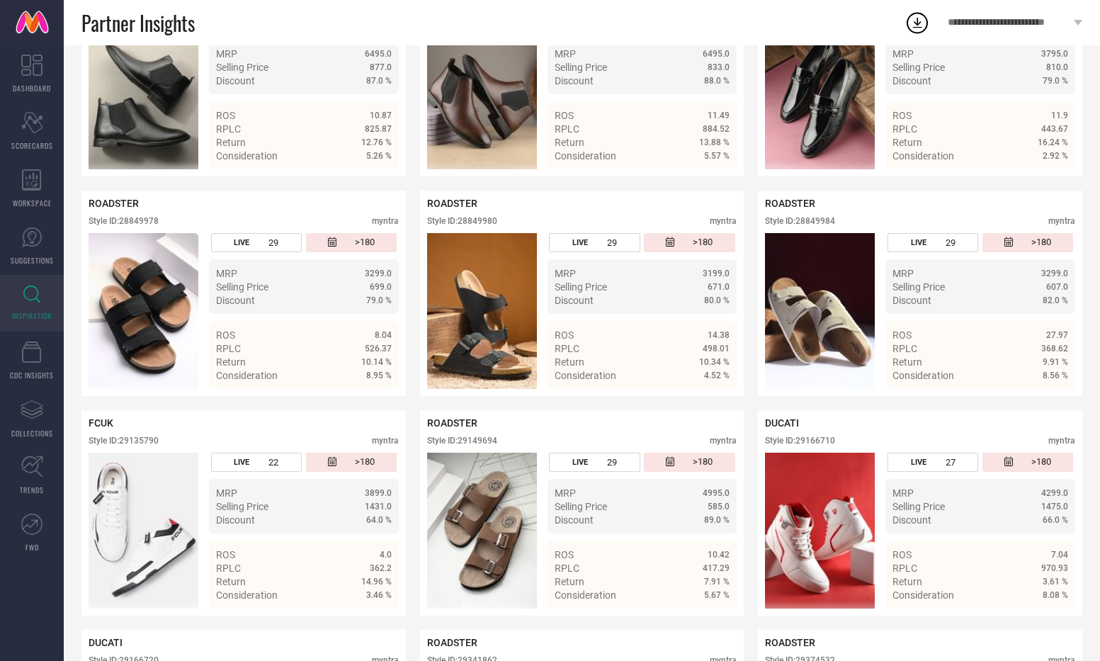
scroll to position [1829, 0]
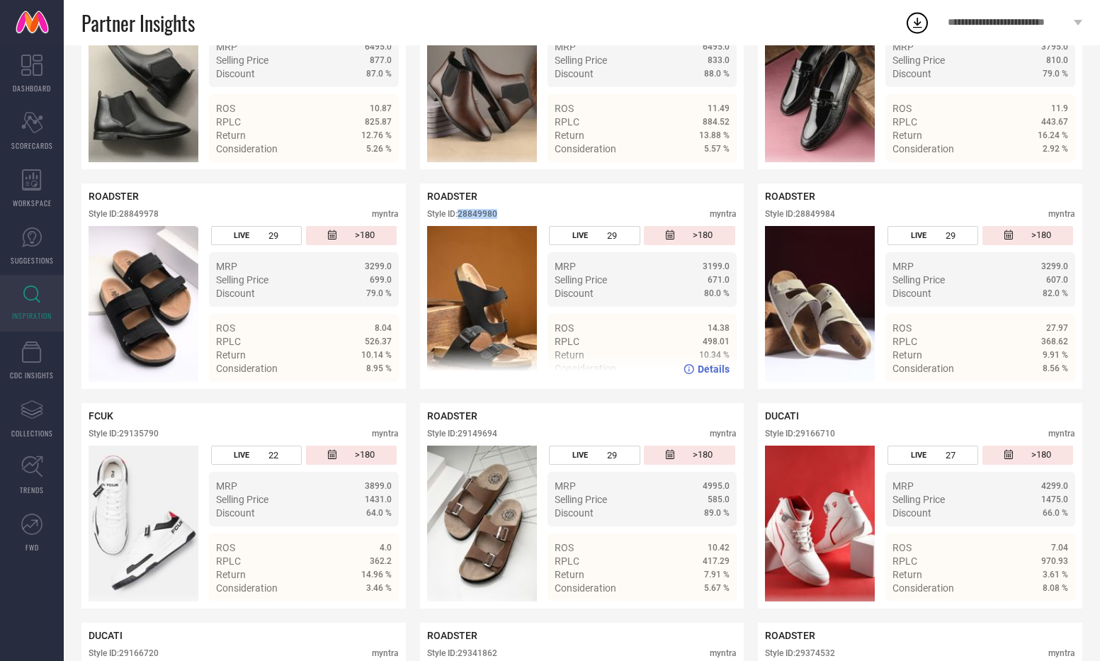
drag, startPoint x: 461, startPoint y: 219, endPoint x: 504, endPoint y: 219, distance: 43.2
click at [504, 219] on div "Style ID: 28849980 myntra" at bounding box center [582, 217] width 310 height 17
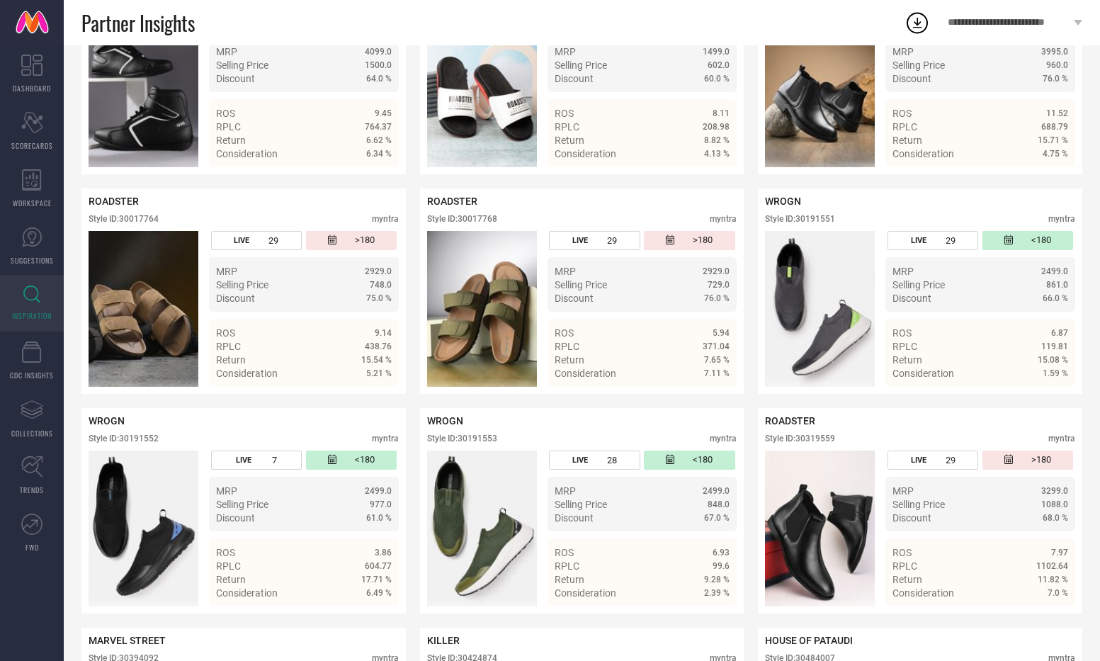
scroll to position [2489, 0]
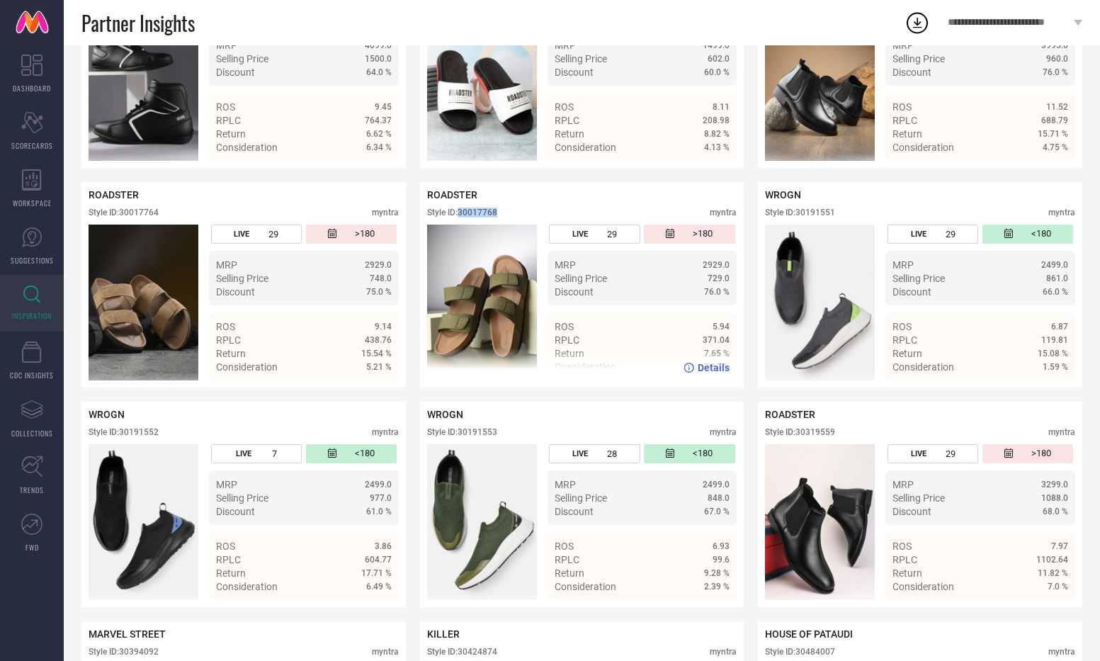
drag, startPoint x: 462, startPoint y: 213, endPoint x: 508, endPoint y: 215, distance: 46.1
click at [508, 215] on div "Style ID: 30017768 myntra" at bounding box center [582, 215] width 310 height 17
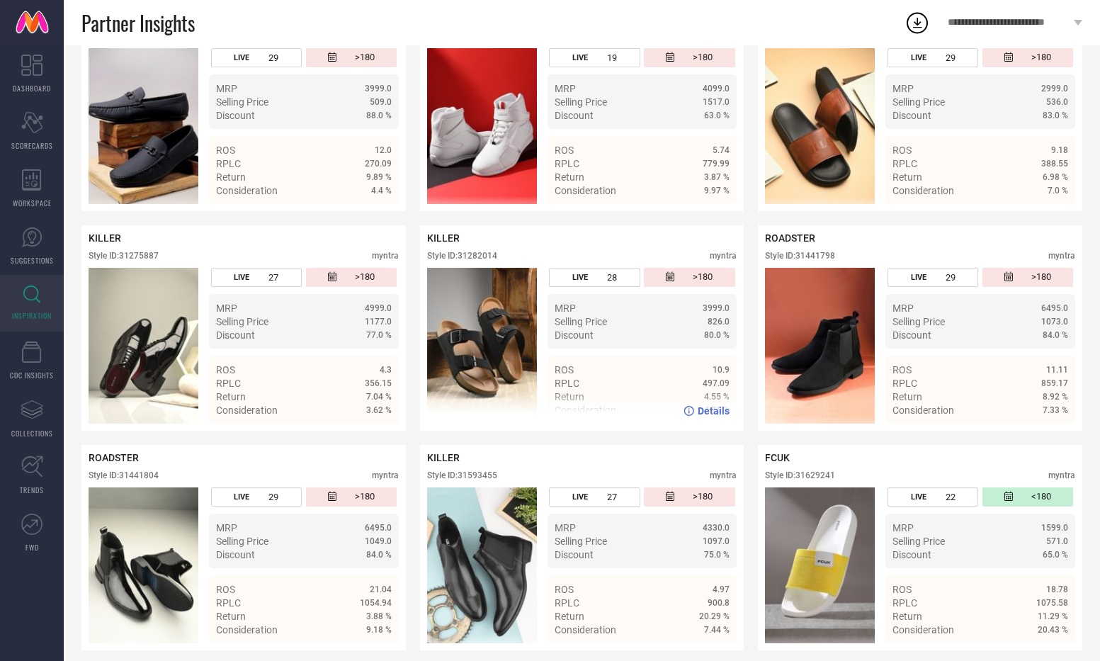
scroll to position [3547, 0]
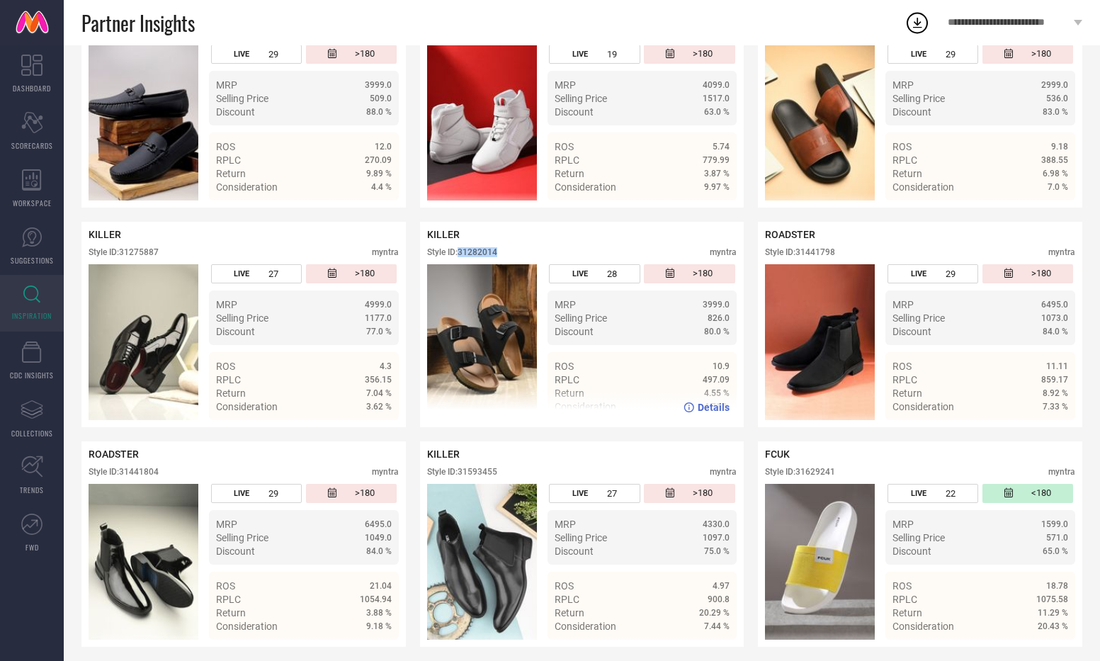
drag, startPoint x: 457, startPoint y: 255, endPoint x: 515, endPoint y: 256, distance: 58.1
click at [515, 256] on div "Style ID: 31282014 myntra" at bounding box center [582, 255] width 310 height 17
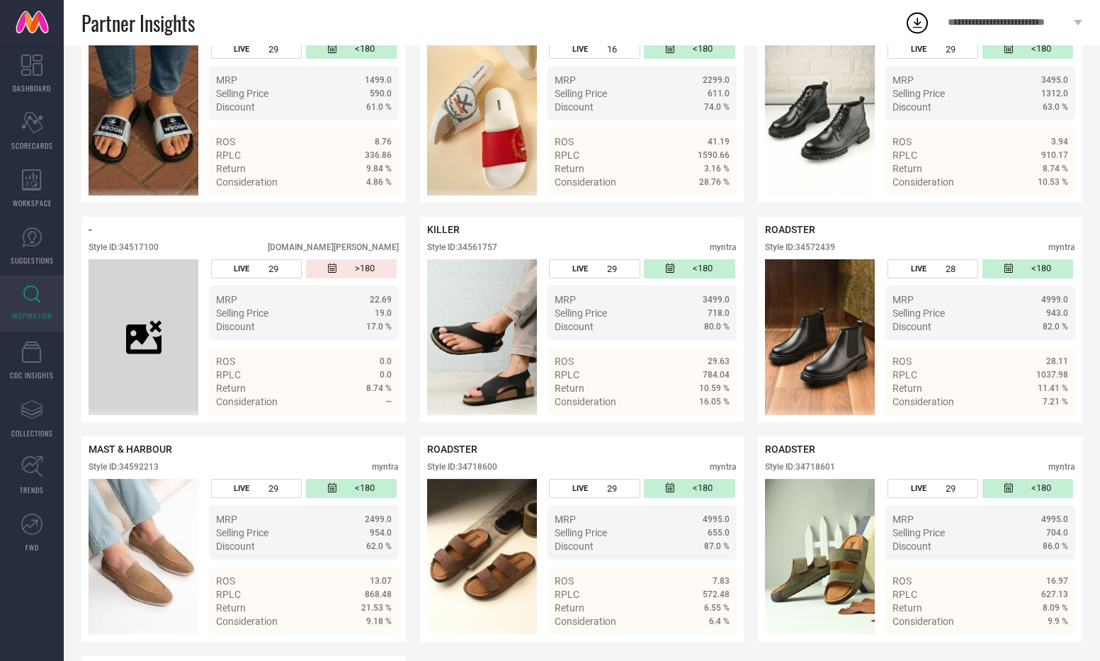
scroll to position [7108, 0]
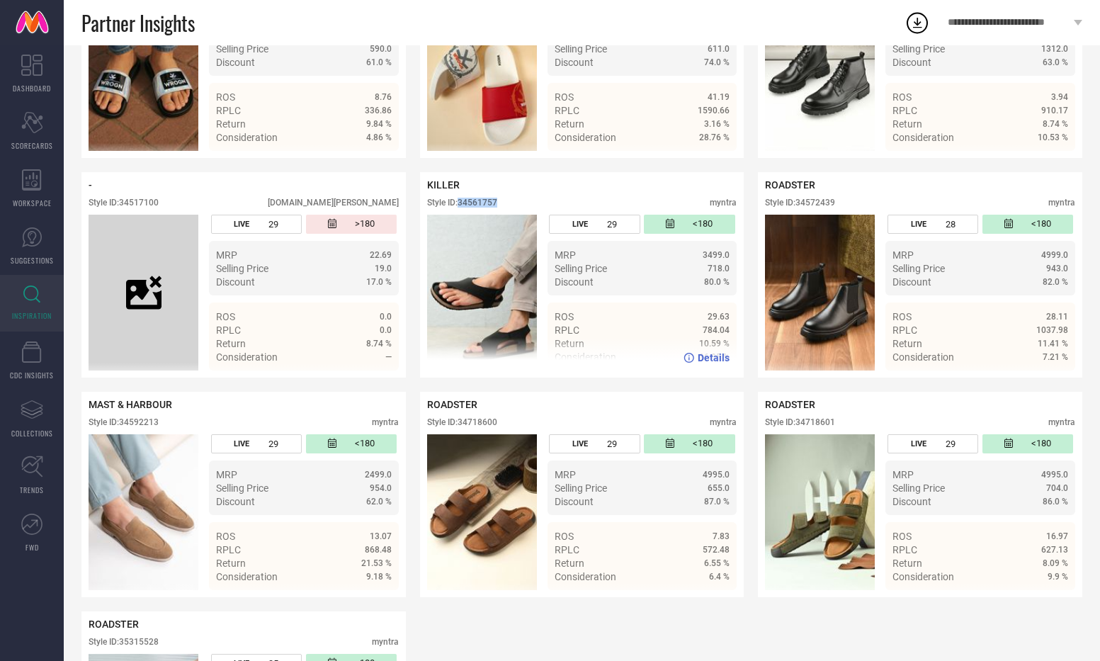
drag, startPoint x: 460, startPoint y: 215, endPoint x: 498, endPoint y: 218, distance: 38.3
click at [497, 207] on div "Style ID: 34561757" at bounding box center [462, 203] width 70 height 10
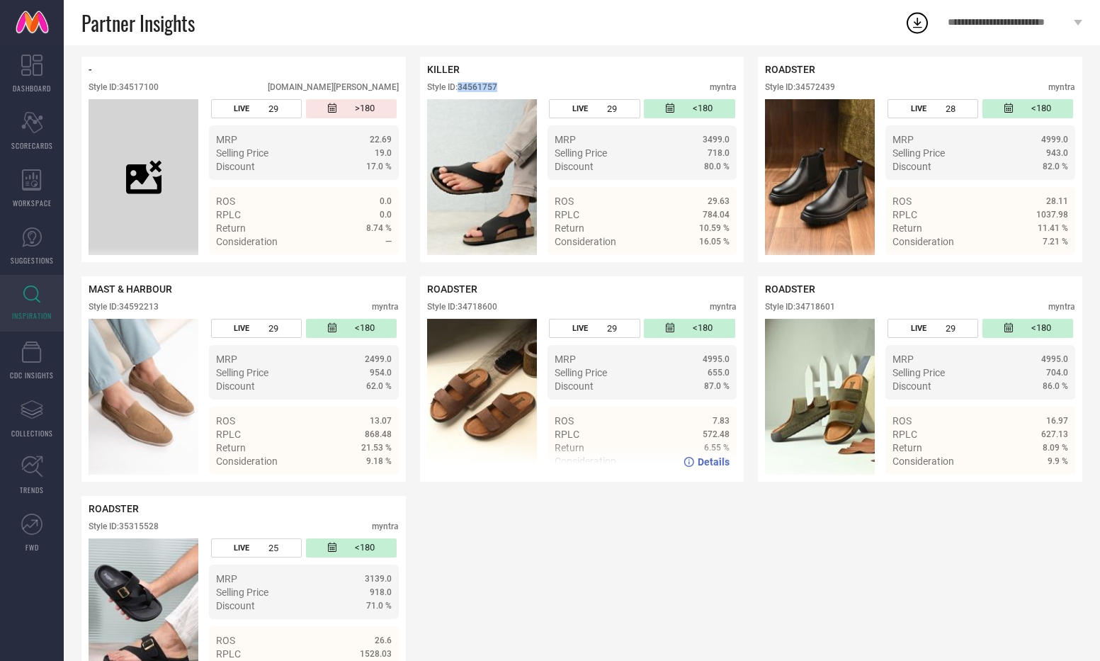
scroll to position [7297, 0]
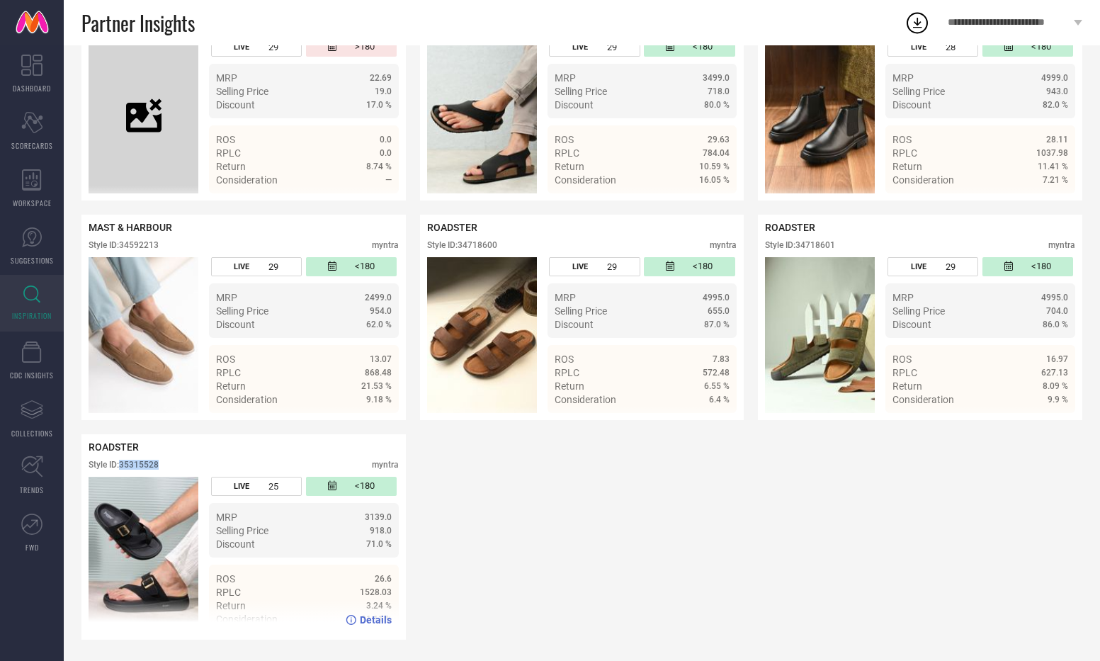
drag, startPoint x: 123, startPoint y: 464, endPoint x: 186, endPoint y: 464, distance: 62.3
click at [183, 464] on div "Style ID: 35315528 myntra" at bounding box center [244, 468] width 310 height 17
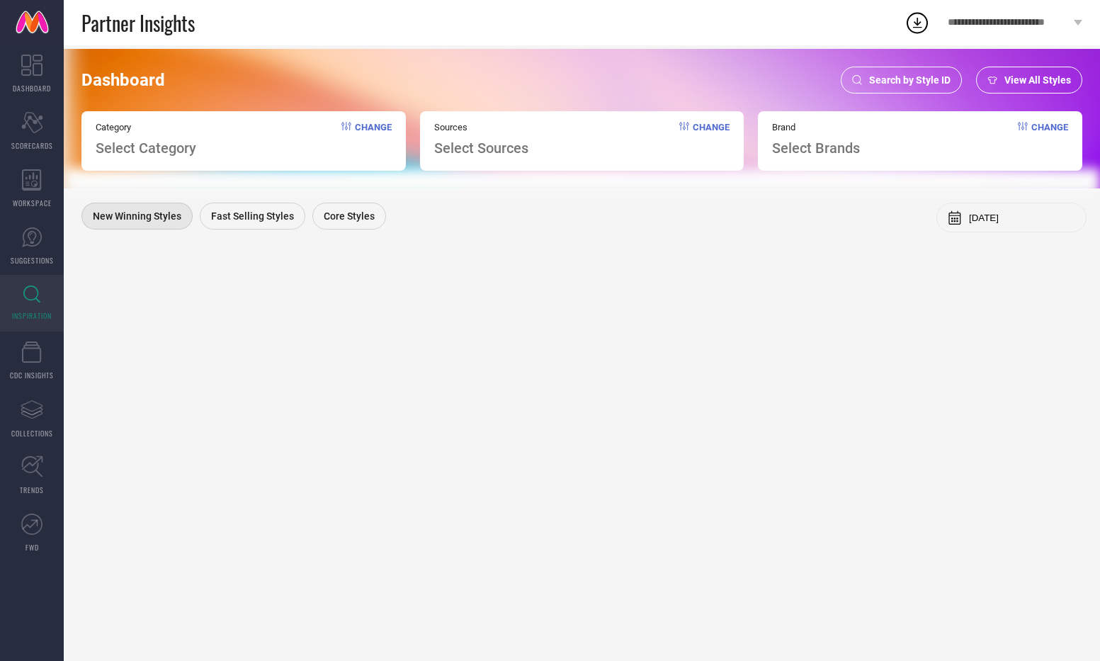
click at [920, 79] on span "Search by Style ID" at bounding box center [909, 79] width 81 height 11
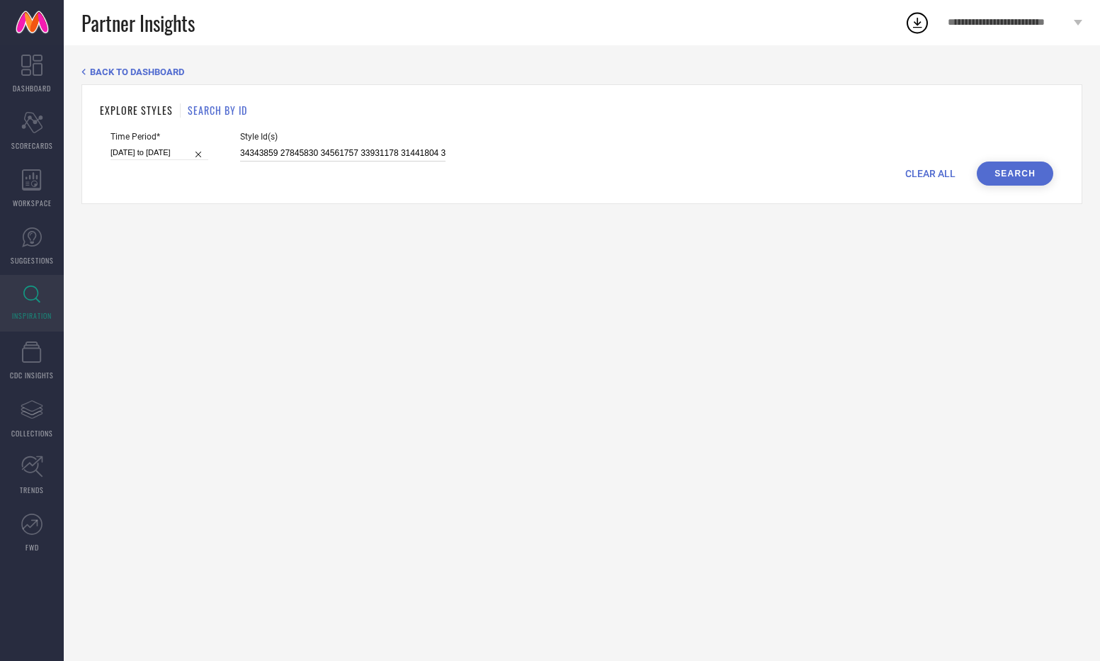
click at [315, 152] on input "34343859 27845830 34561757 33931178 31441804 30394092 34572439 32614612 2884998…" at bounding box center [342, 153] width 205 height 16
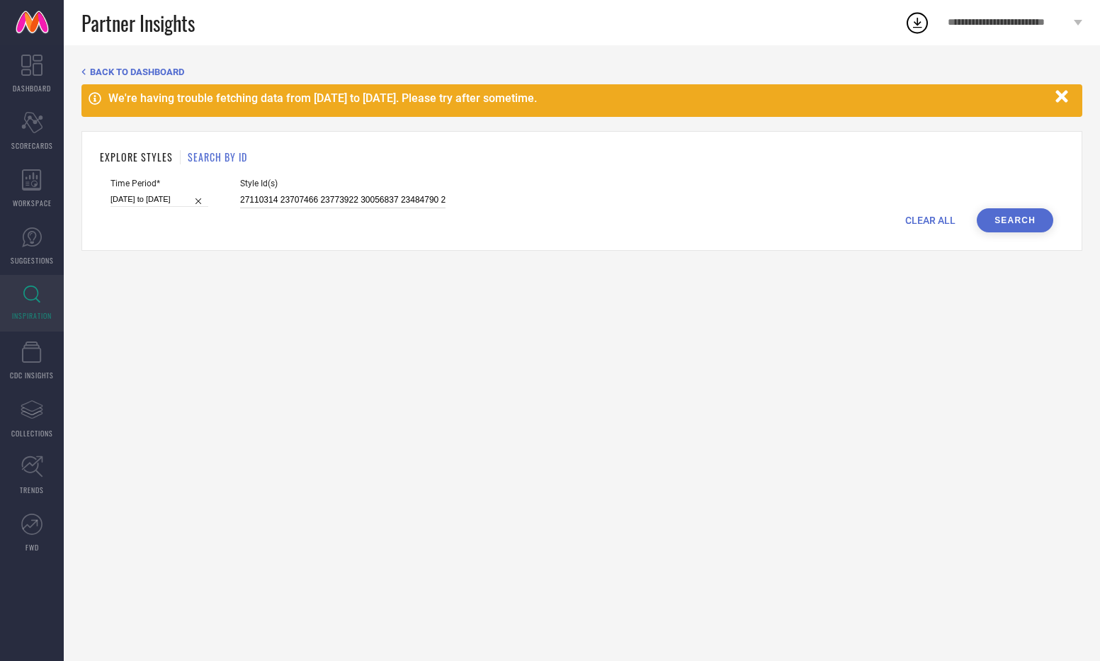
scroll to position [0, 3767]
type input "27110314 23707466 23773922 30056837 23484790 24032380 29189262 29553912 3446432…"
click at [1002, 211] on button "Search" at bounding box center [1014, 220] width 76 height 24
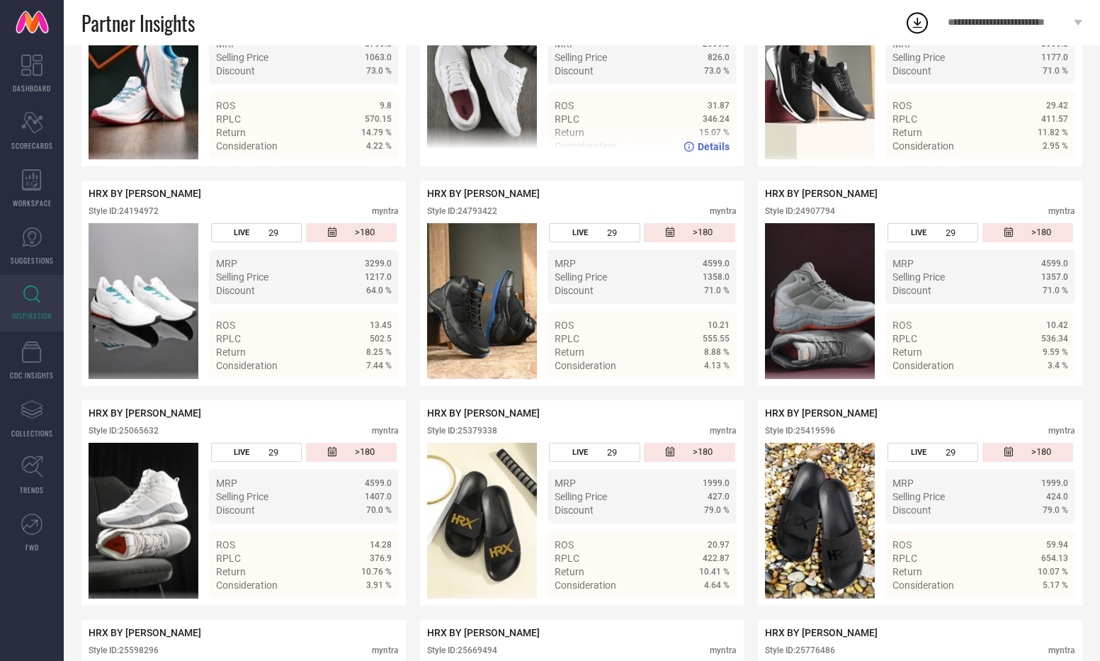
scroll to position [1185, 0]
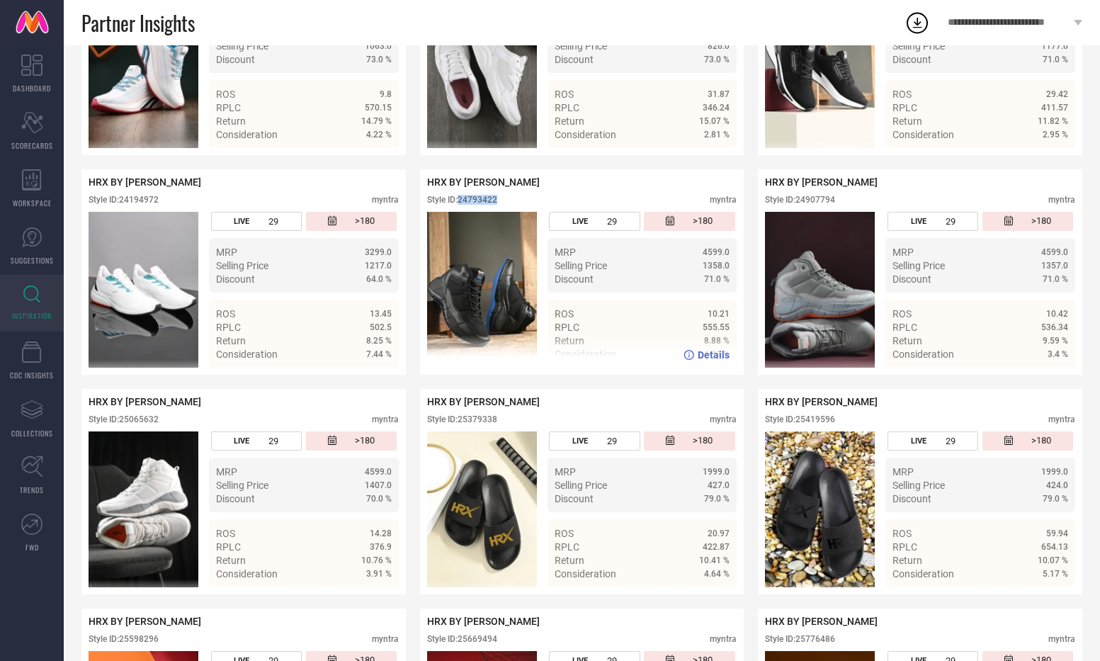
drag, startPoint x: 500, startPoint y: 204, endPoint x: 461, endPoint y: 201, distance: 39.0
click at [461, 201] on div "Style ID: 24793422 myntra" at bounding box center [582, 203] width 310 height 17
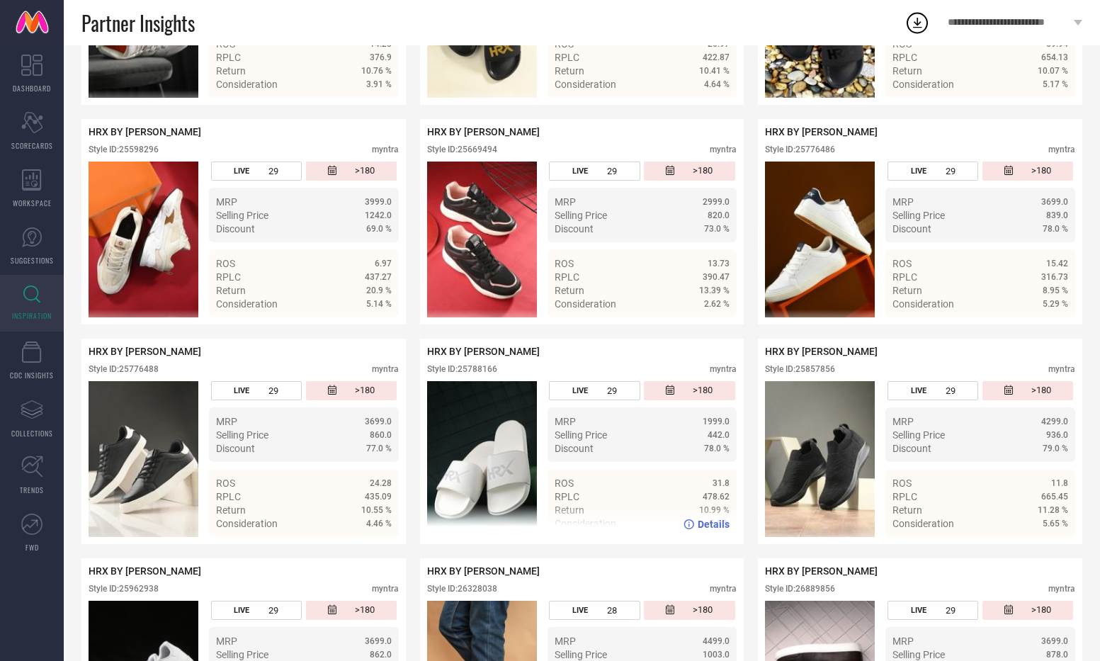
scroll to position [1690, 0]
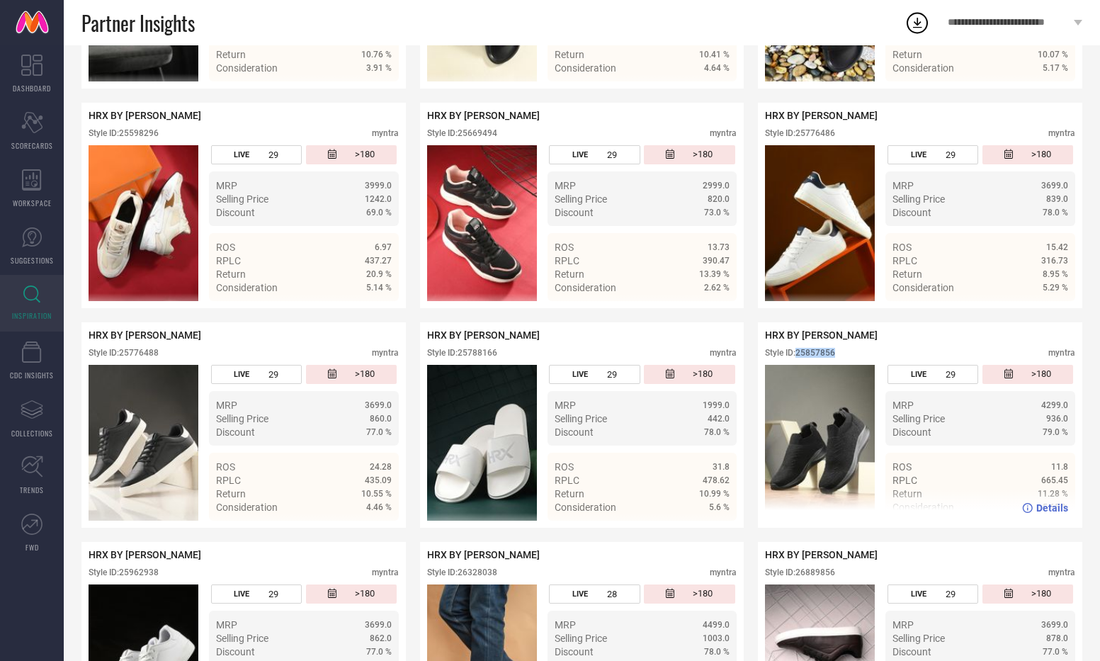
drag, startPoint x: 837, startPoint y: 357, endPoint x: 797, endPoint y: 358, distance: 40.4
click at [797, 358] on div "Style ID: 25857856 myntra" at bounding box center [920, 356] width 310 height 17
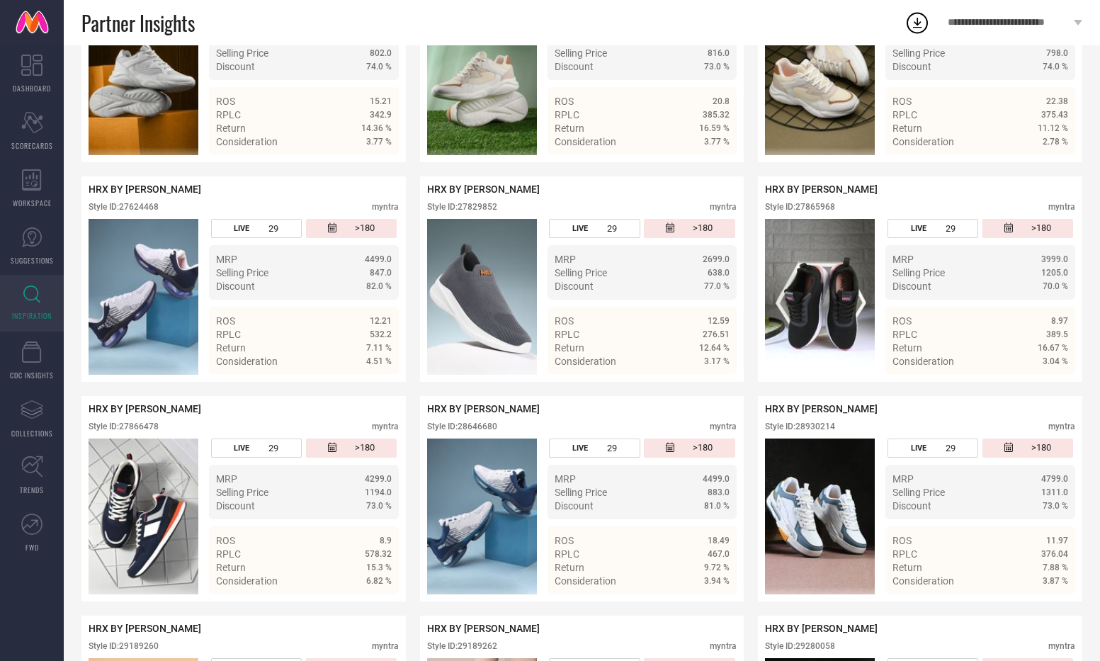
scroll to position [2715, 0]
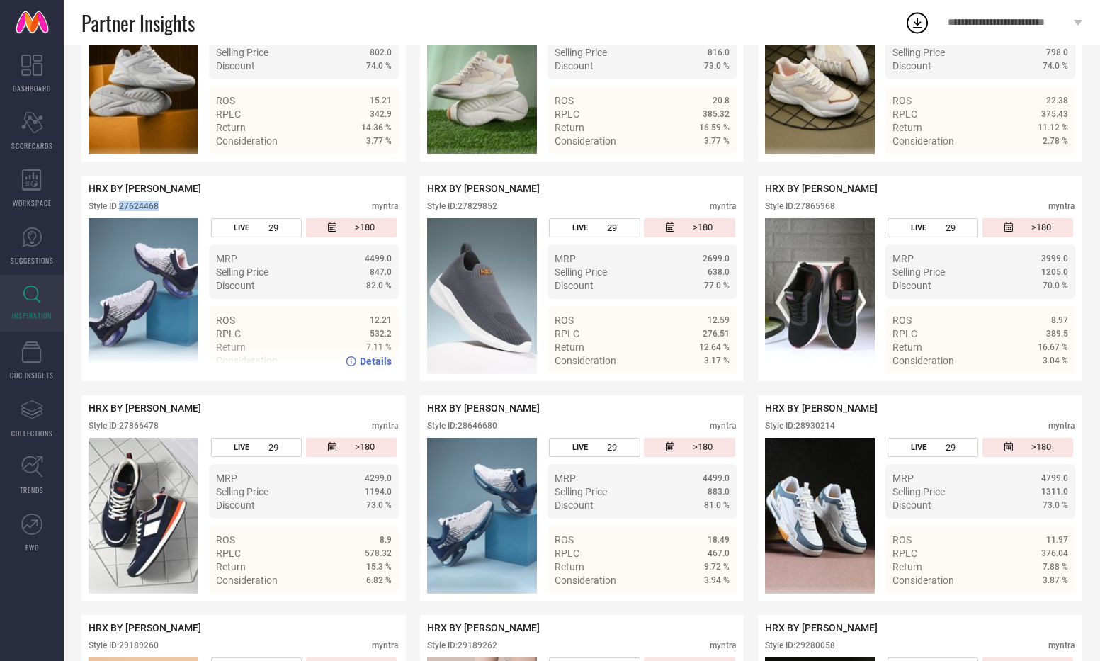
drag, startPoint x: 162, startPoint y: 207, endPoint x: 121, endPoint y: 211, distance: 41.2
click at [121, 211] on div "Style ID: 27624468 myntra" at bounding box center [244, 209] width 310 height 17
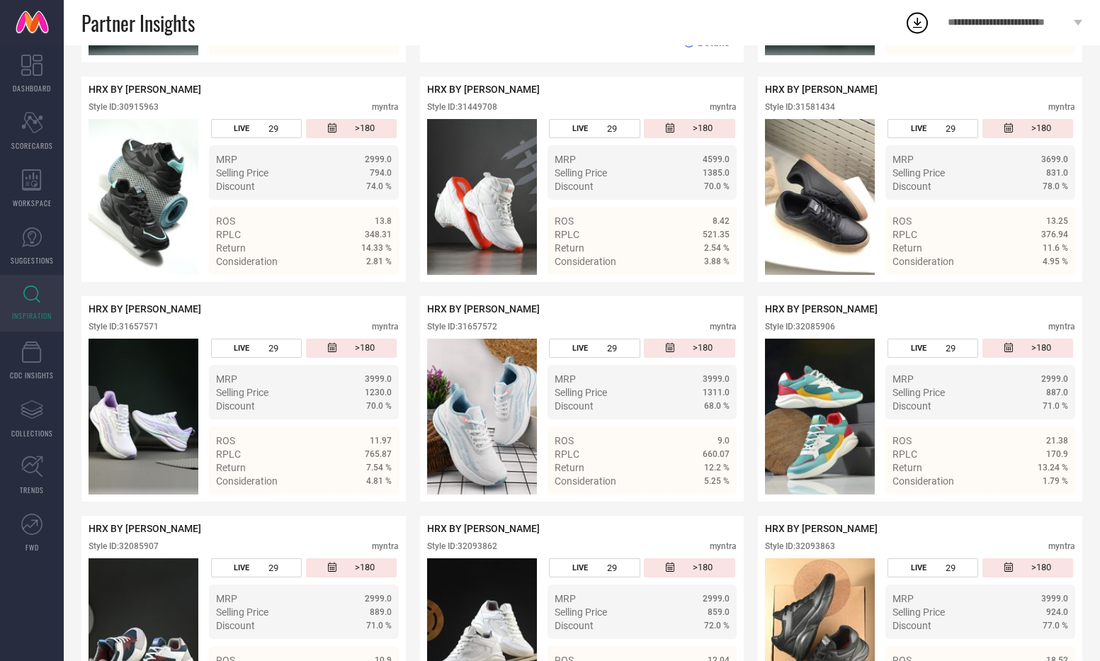
scroll to position [4792, 0]
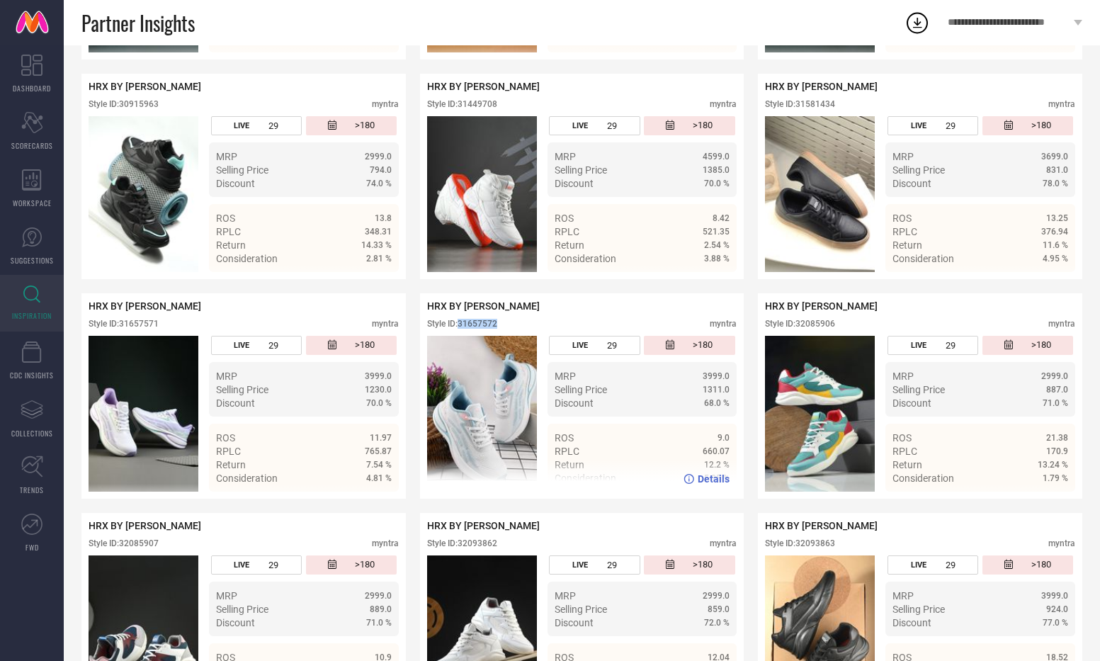
drag, startPoint x: 506, startPoint y: 330, endPoint x: 461, endPoint y: 329, distance: 45.3
click at [461, 329] on div "Style ID: 31657572 myntra" at bounding box center [582, 327] width 310 height 17
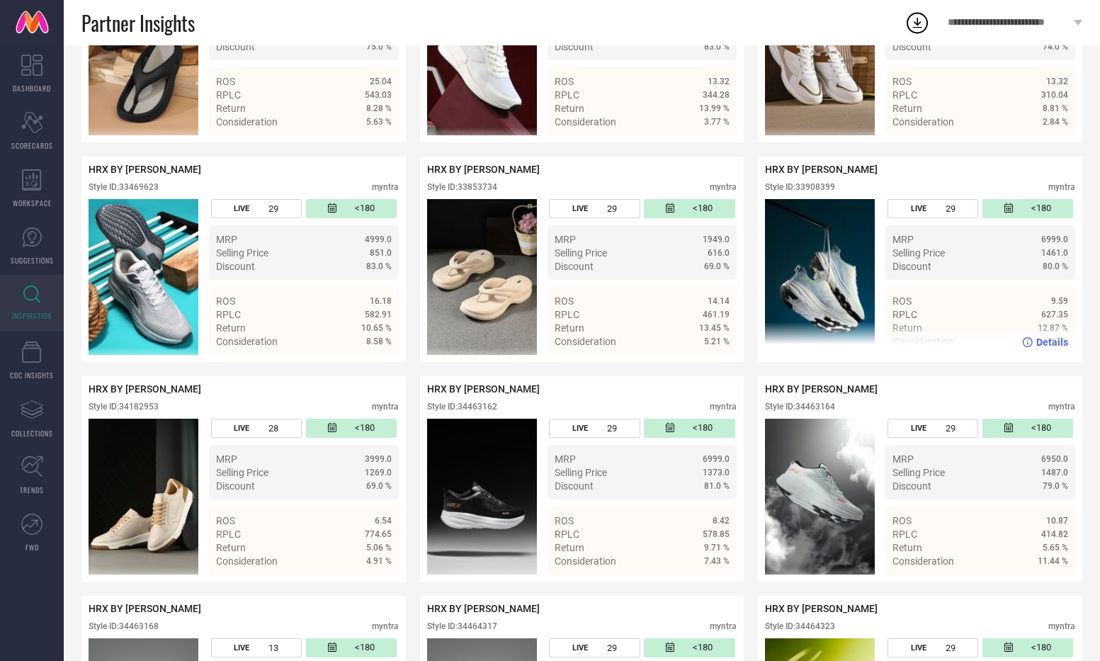
scroll to position [5802, 0]
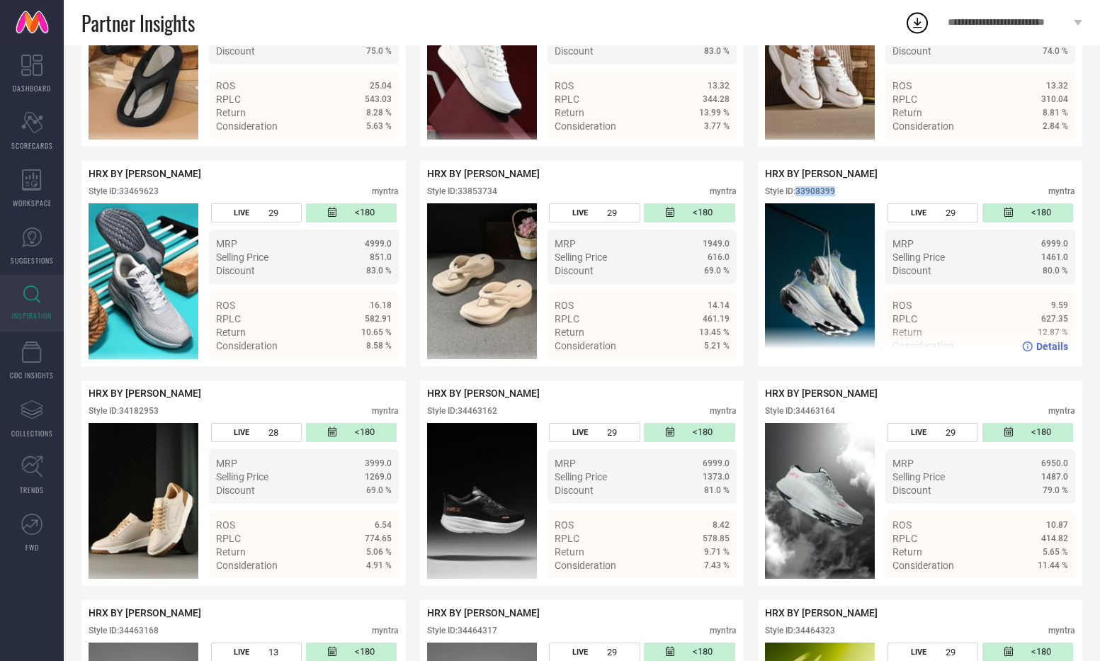
drag, startPoint x: 842, startPoint y: 197, endPoint x: 799, endPoint y: 196, distance: 43.2
click at [799, 196] on div "Style ID: 33908399 myntra" at bounding box center [920, 194] width 310 height 17
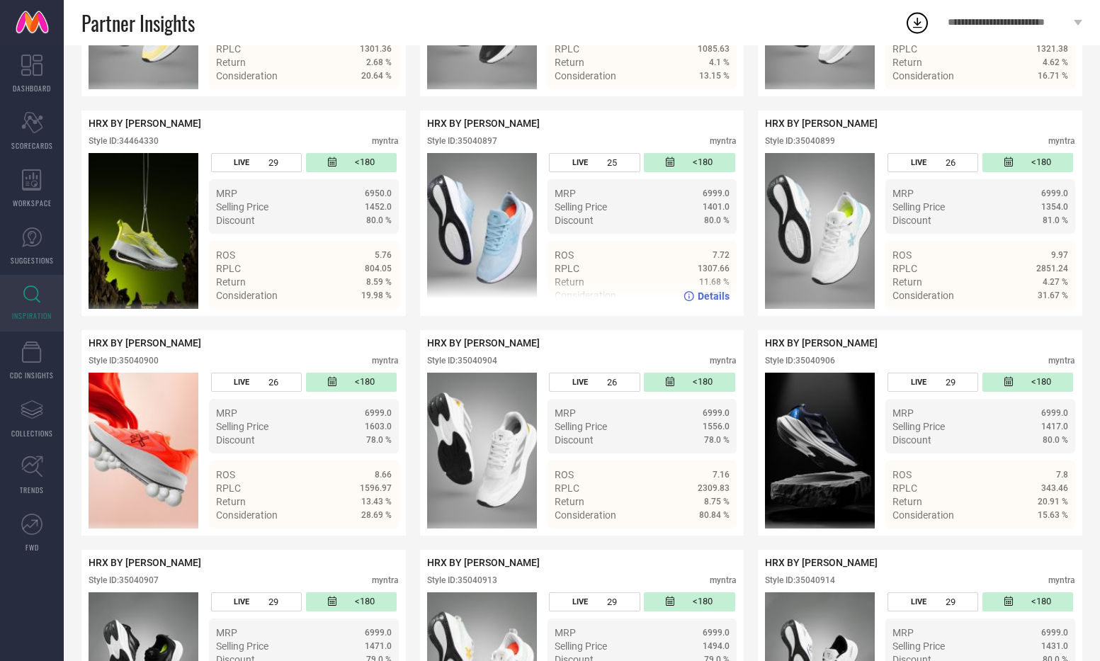
scroll to position [6741, 0]
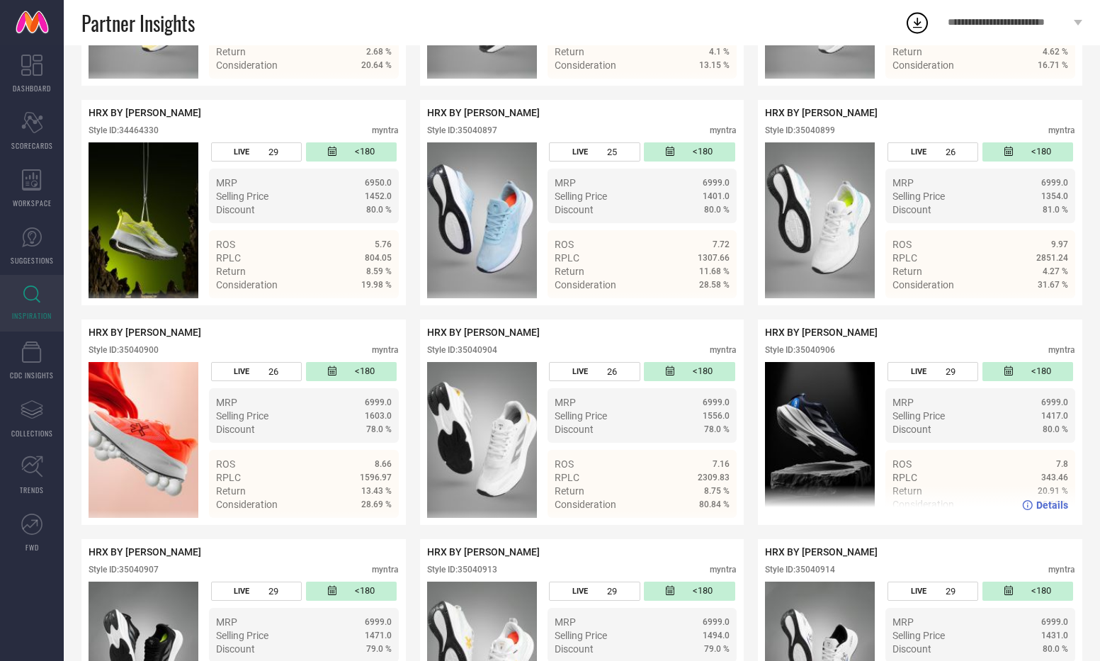
click at [811, 431] on img at bounding box center [820, 440] width 110 height 156
drag, startPoint x: 840, startPoint y: 360, endPoint x: 800, endPoint y: 363, distance: 40.4
click at [800, 362] on div "Style ID: 35040906 myntra" at bounding box center [920, 353] width 310 height 17
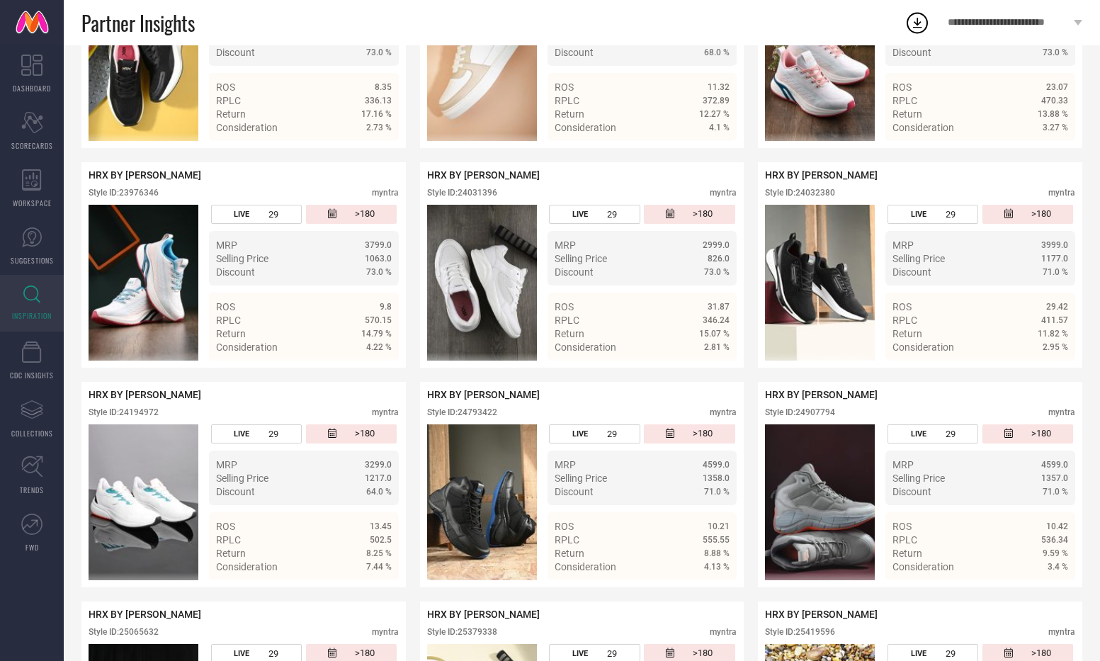
scroll to position [976, 0]
